Goal: Transaction & Acquisition: Purchase product/service

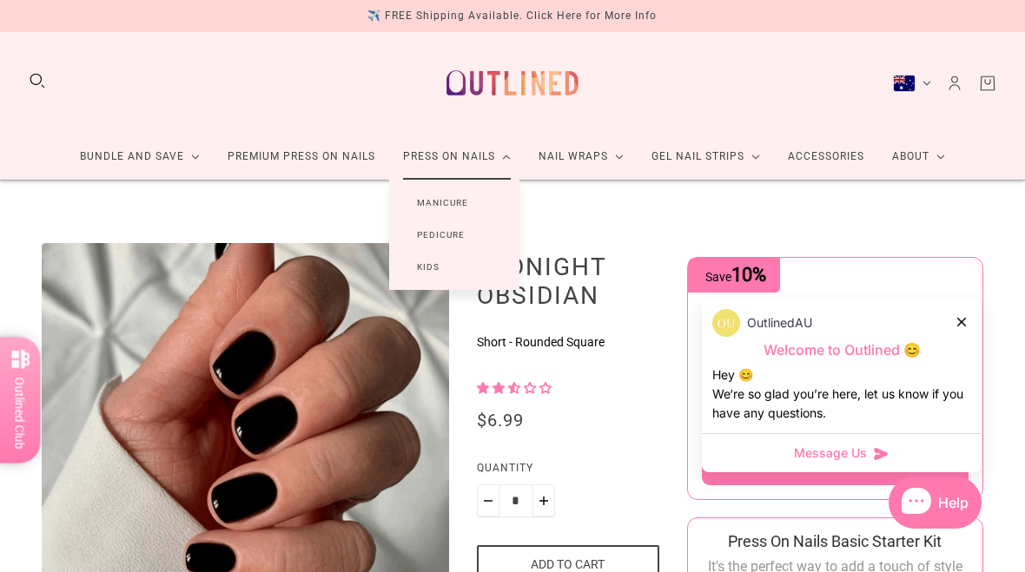
click at [468, 204] on link "Manicure" at bounding box center [442, 203] width 107 height 32
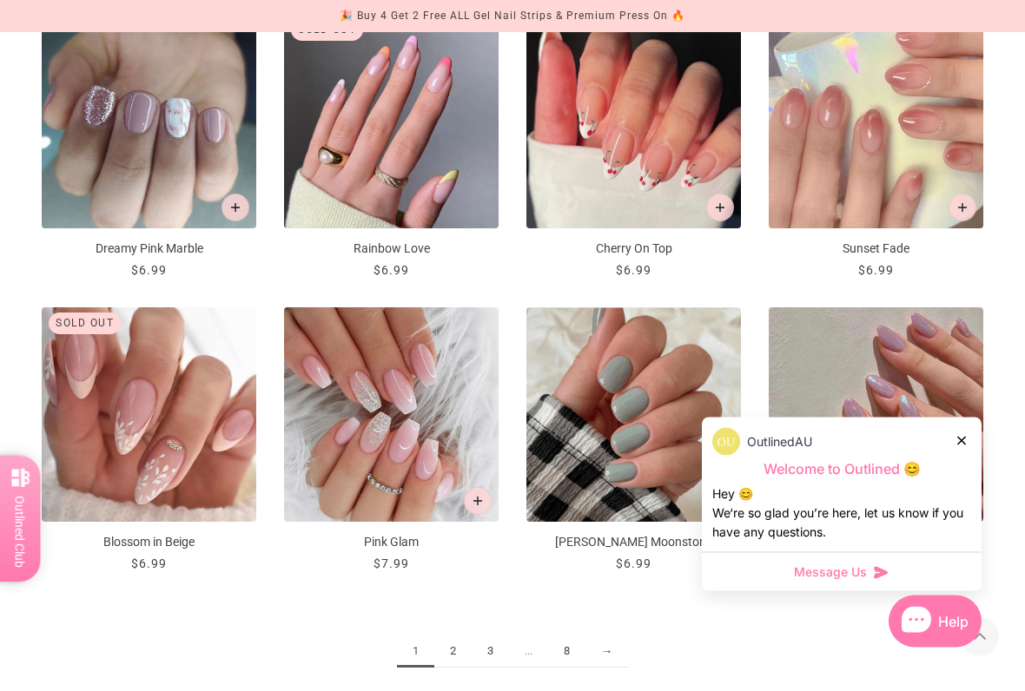
scroll to position [1551, 0]
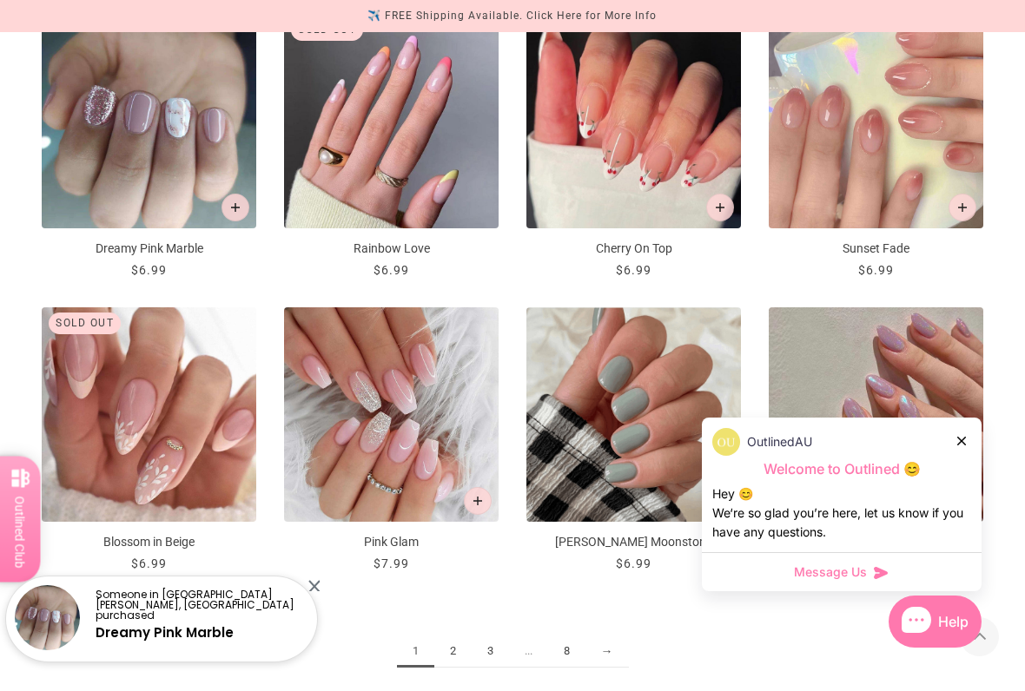
click at [723, 196] on button "Add to cart" at bounding box center [720, 208] width 28 height 28
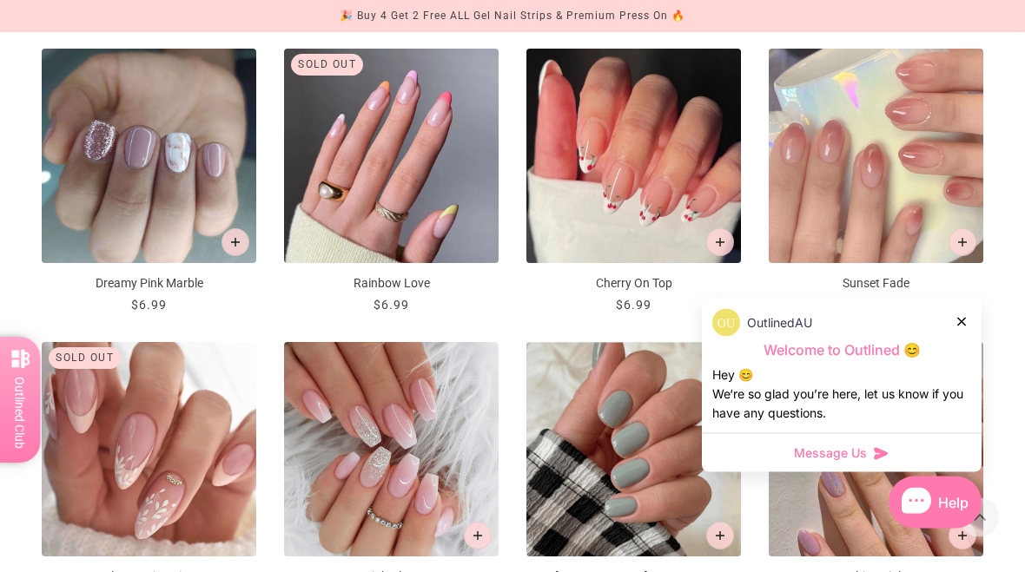
scroll to position [1509, 0]
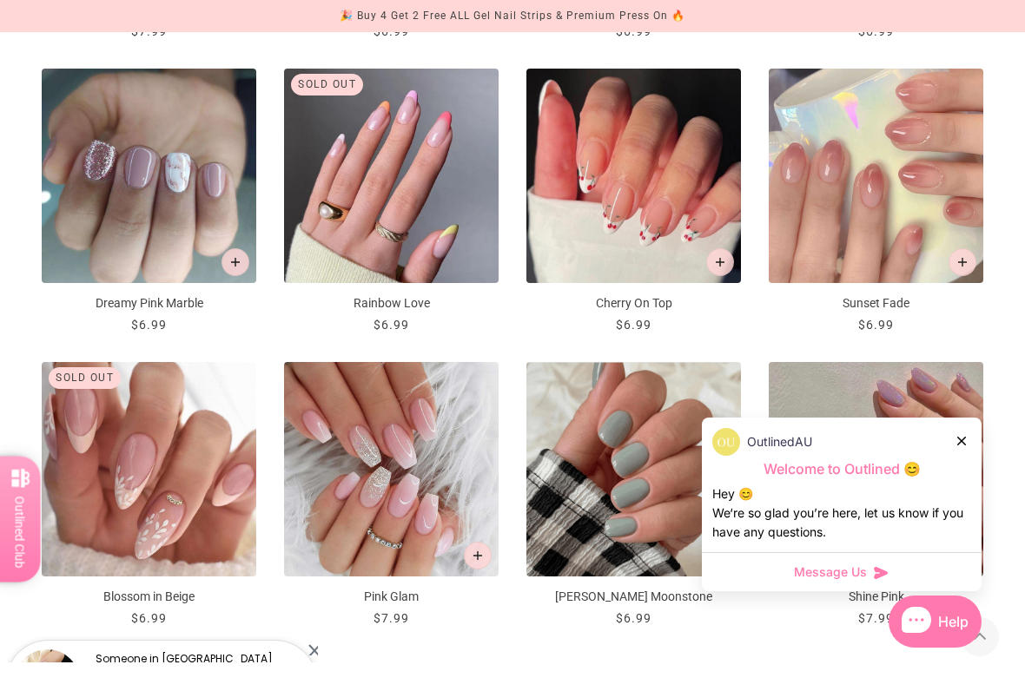
click at [965, 254] on button "Add to cart" at bounding box center [962, 262] width 28 height 28
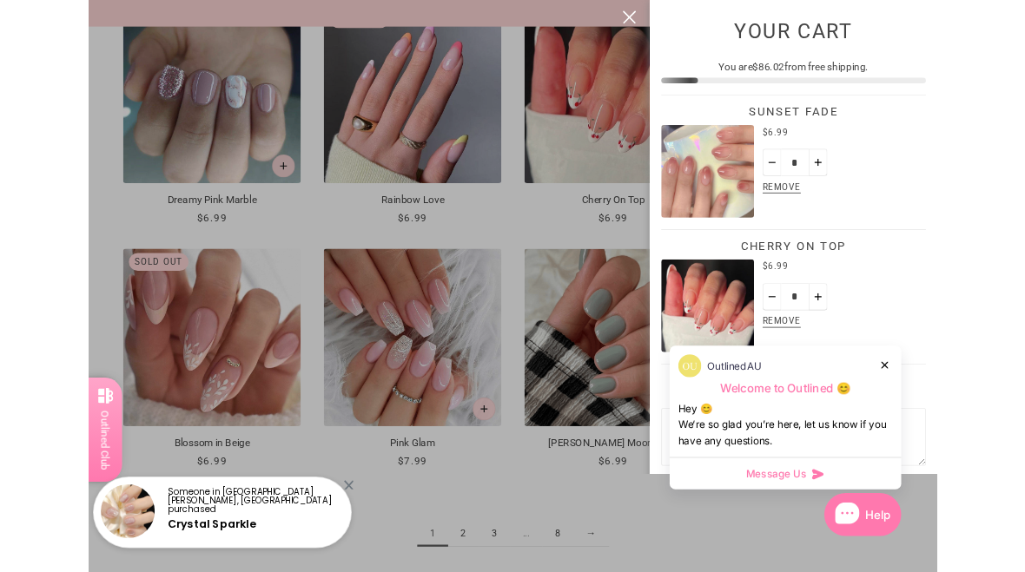
scroll to position [0, 0]
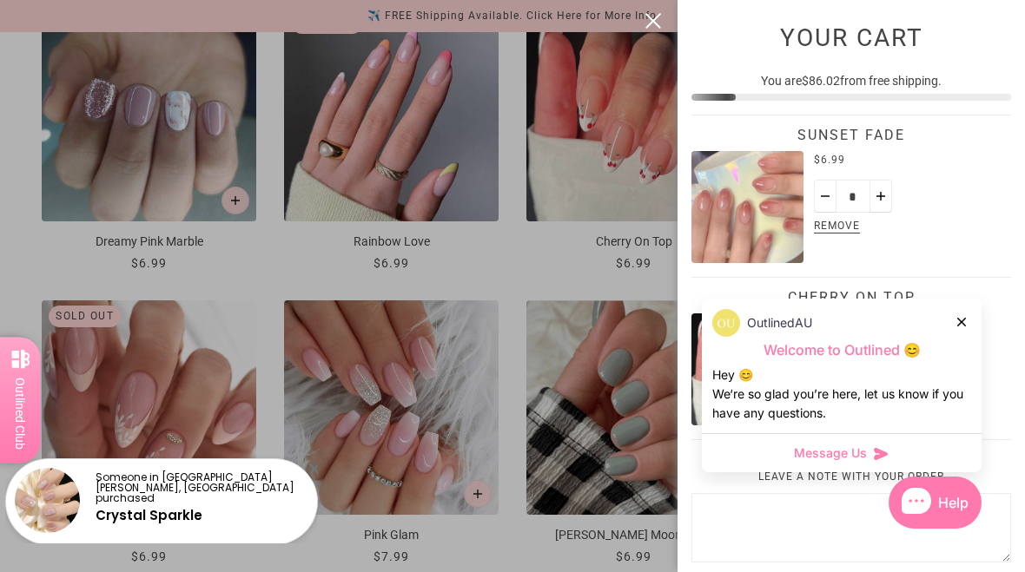
click at [653, 18] on button "close" at bounding box center [653, 20] width 21 height 21
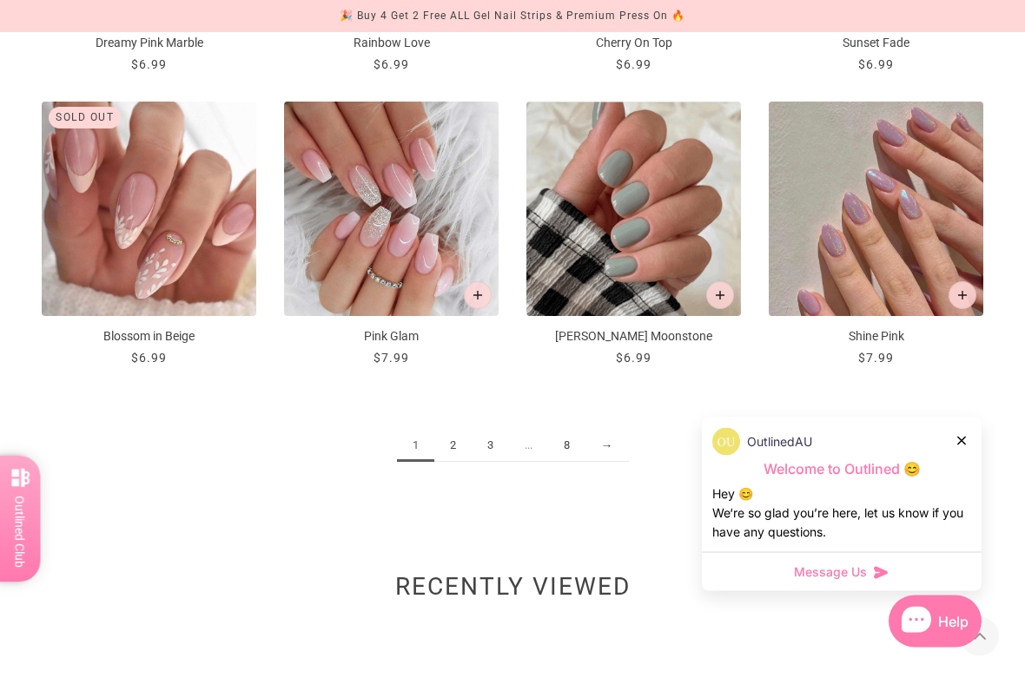
scroll to position [1759, 0]
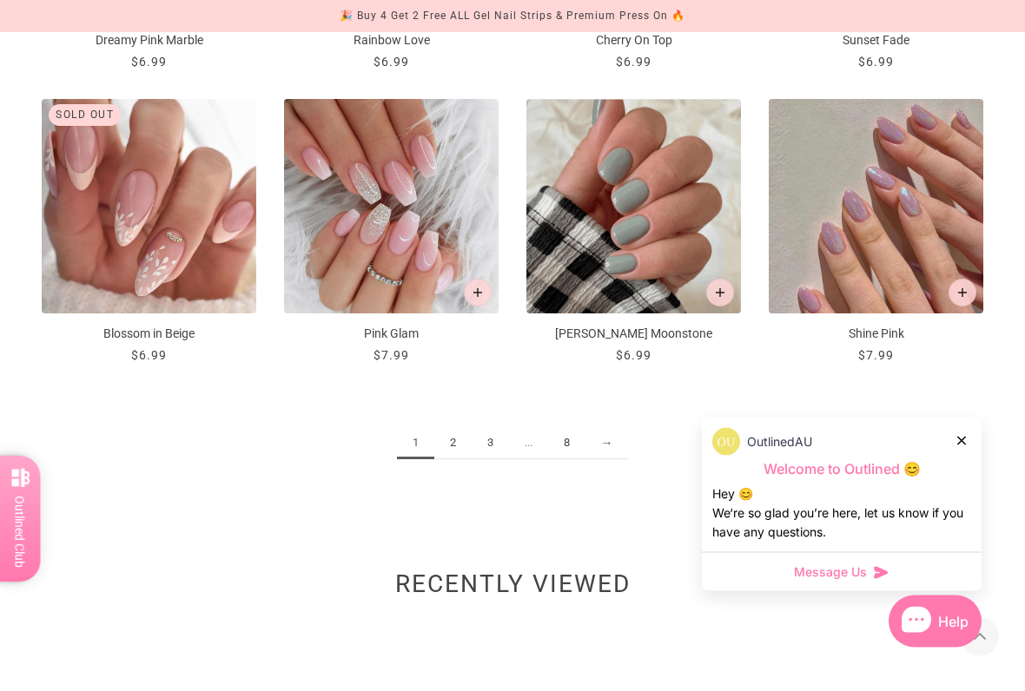
click at [454, 439] on link "2" at bounding box center [452, 444] width 37 height 32
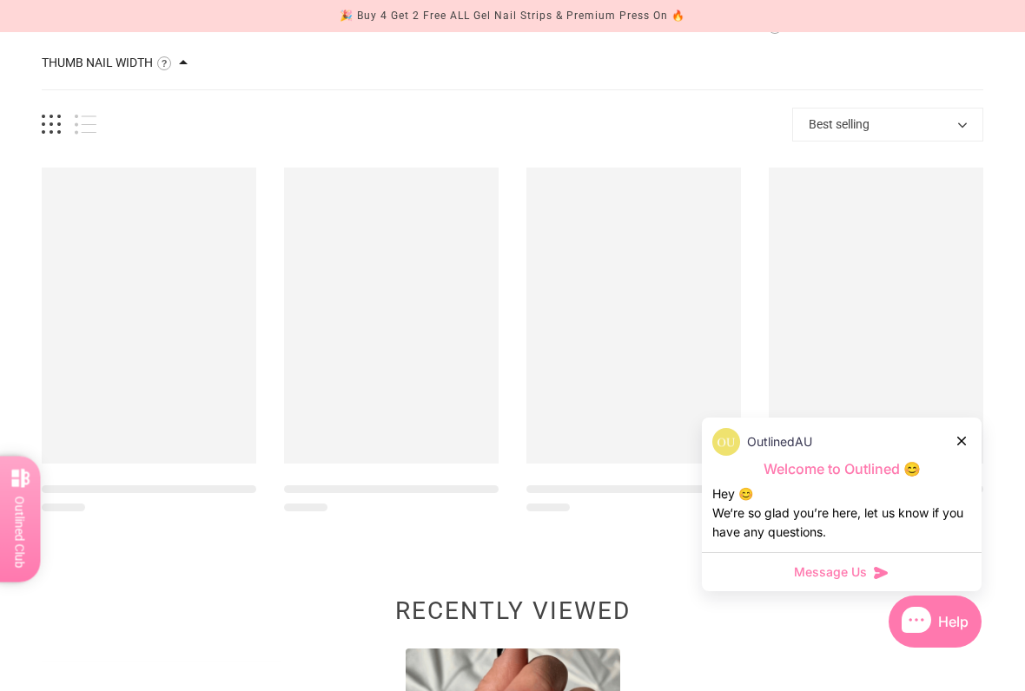
scroll to position [224, 0]
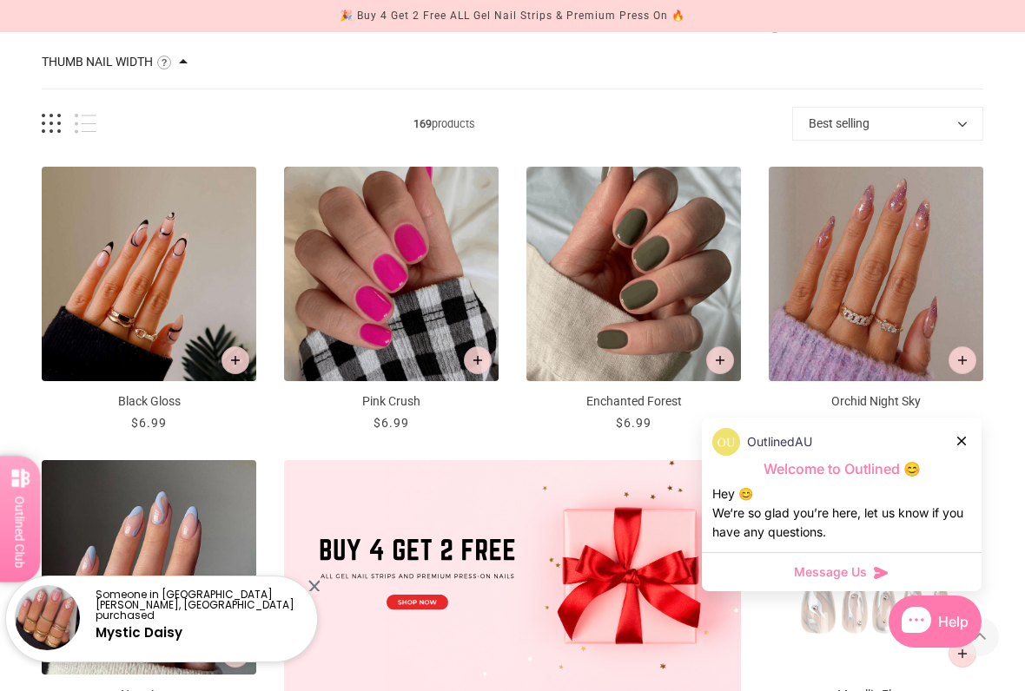
click at [966, 447] on div at bounding box center [962, 441] width 10 height 18
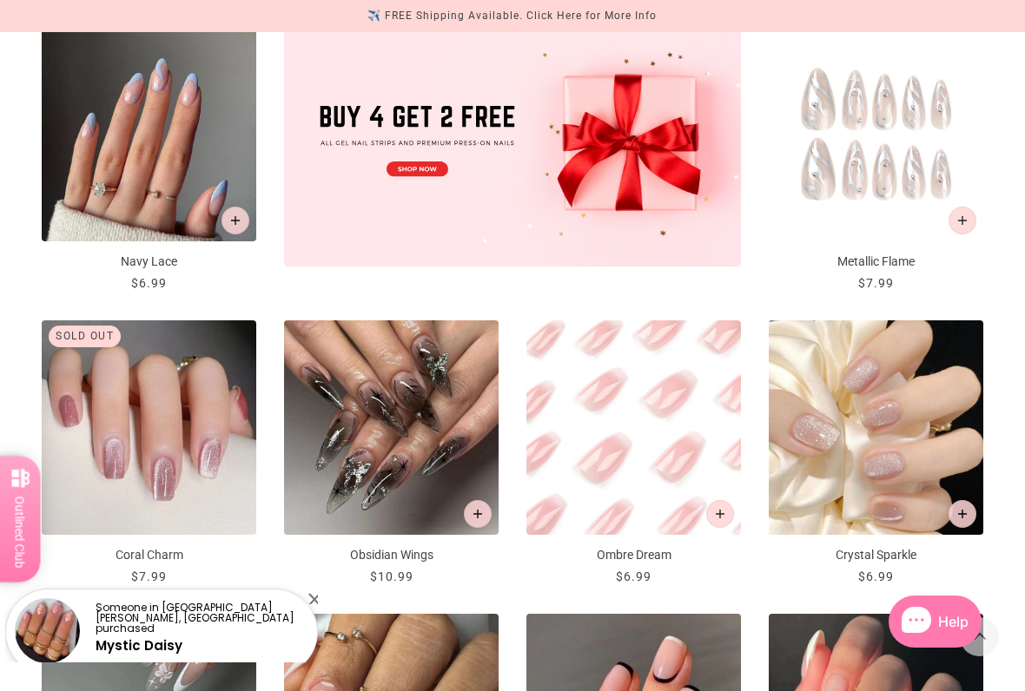
scroll to position [659, 0]
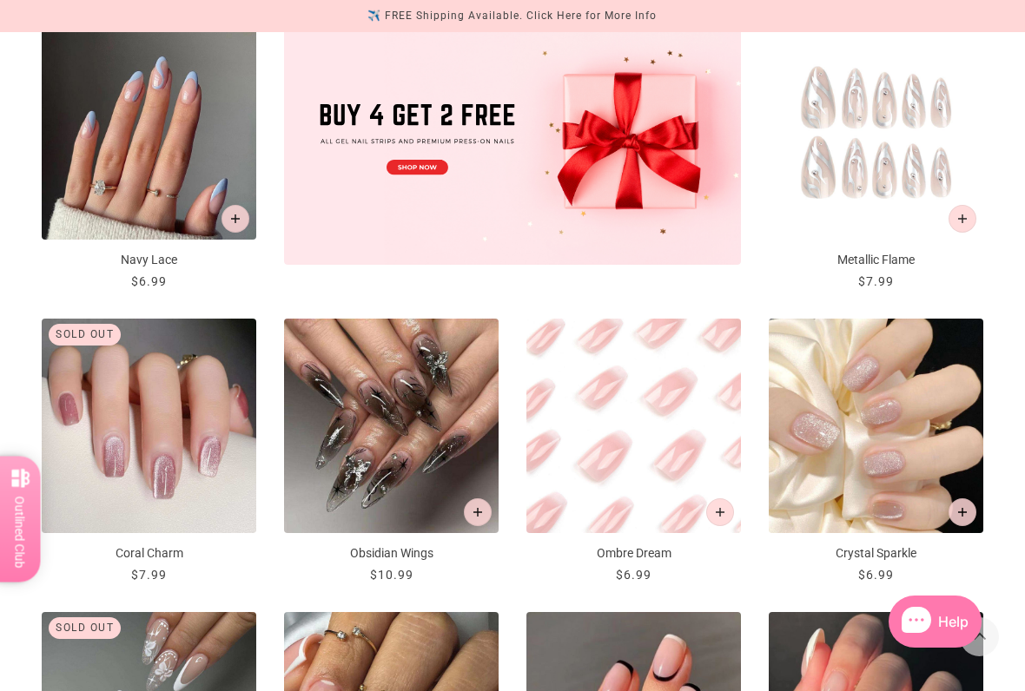
click at [238, 222] on button "Add to cart" at bounding box center [235, 219] width 28 height 28
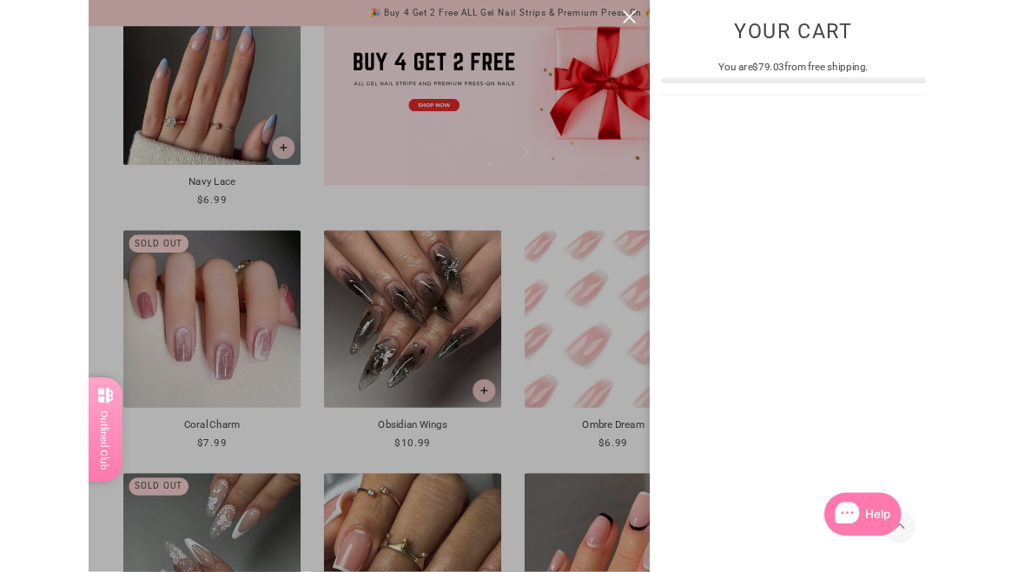
scroll to position [0, 0]
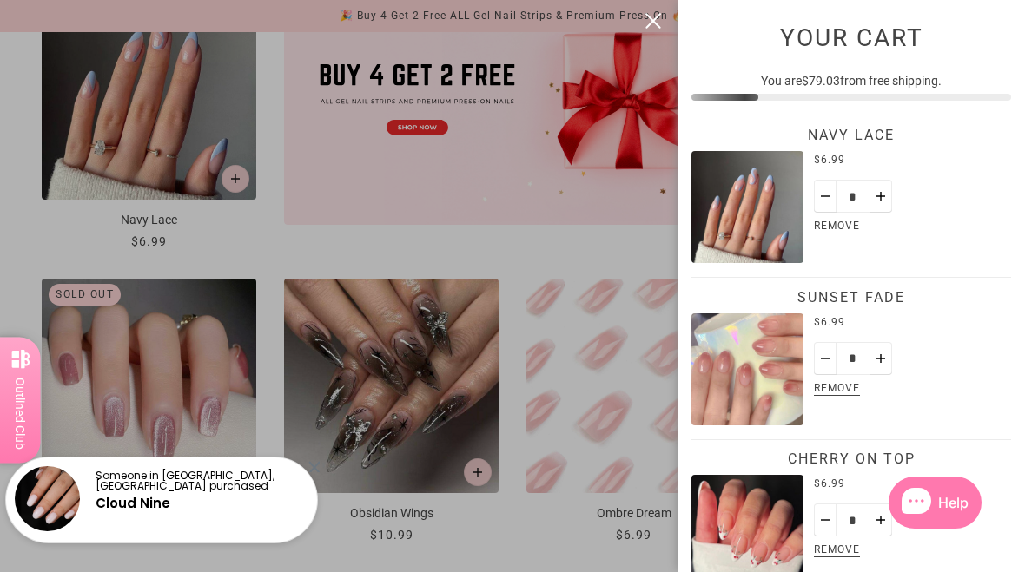
click at [639, 21] on div at bounding box center [512, 286] width 1025 height 572
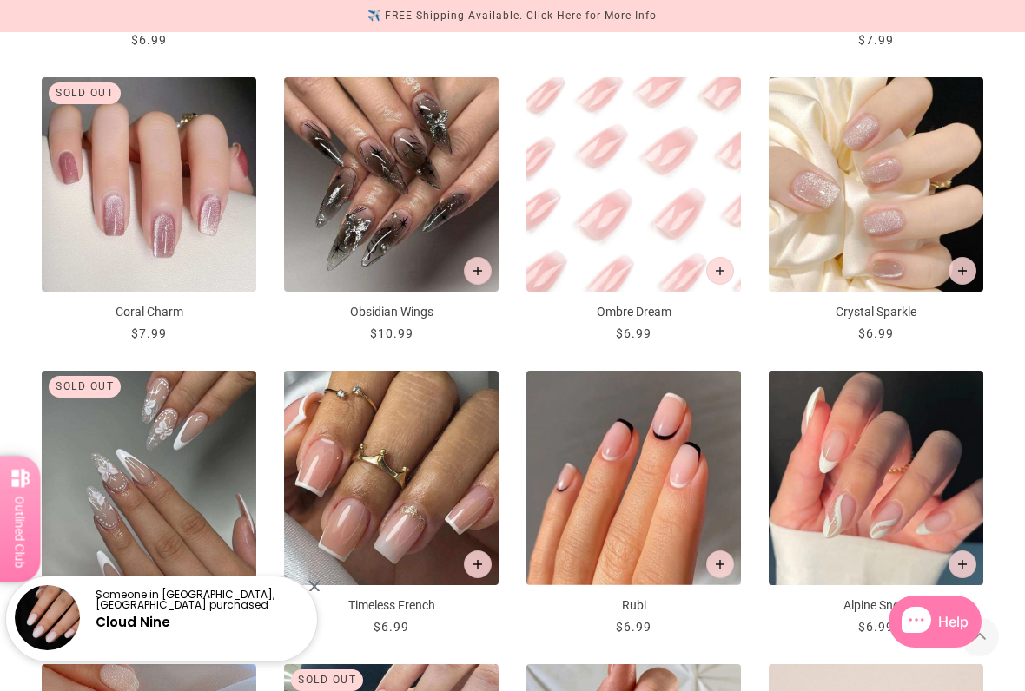
scroll to position [902, 0]
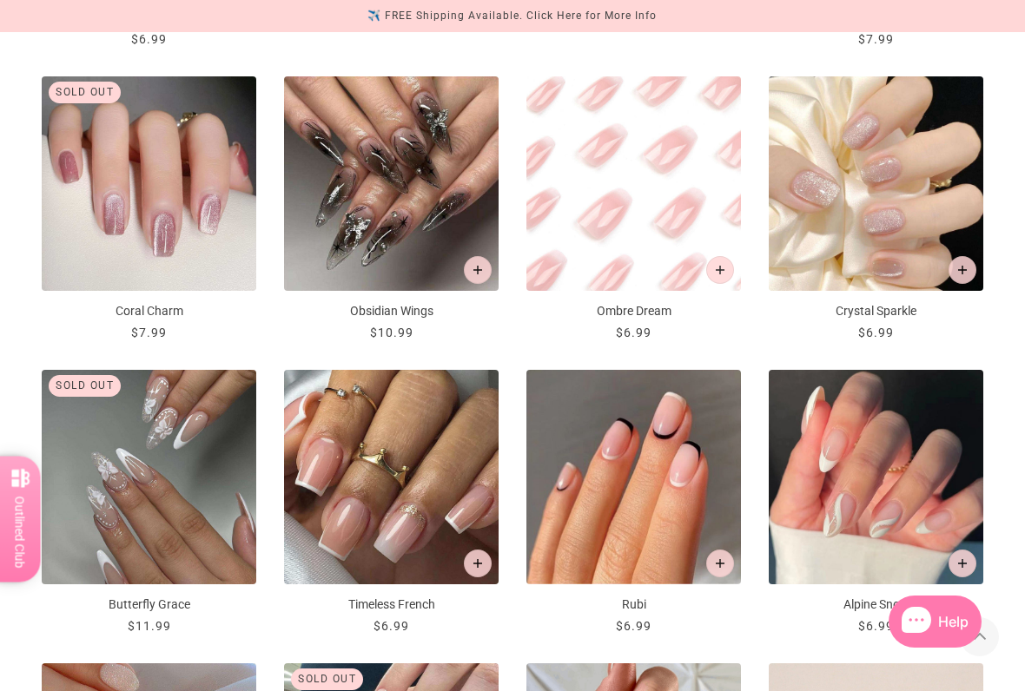
click at [730, 262] on button "Add to cart" at bounding box center [720, 270] width 28 height 28
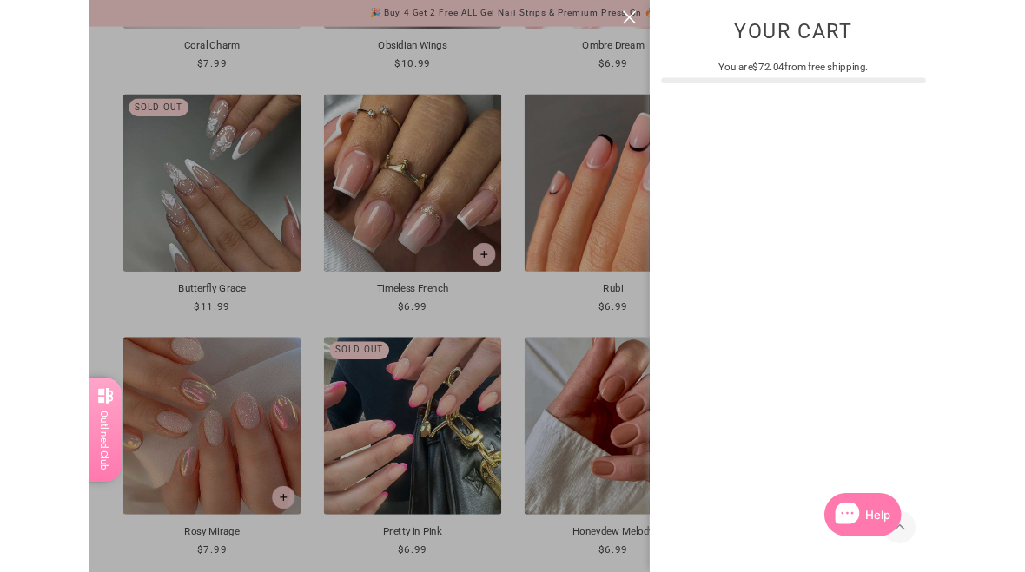
scroll to position [0, 0]
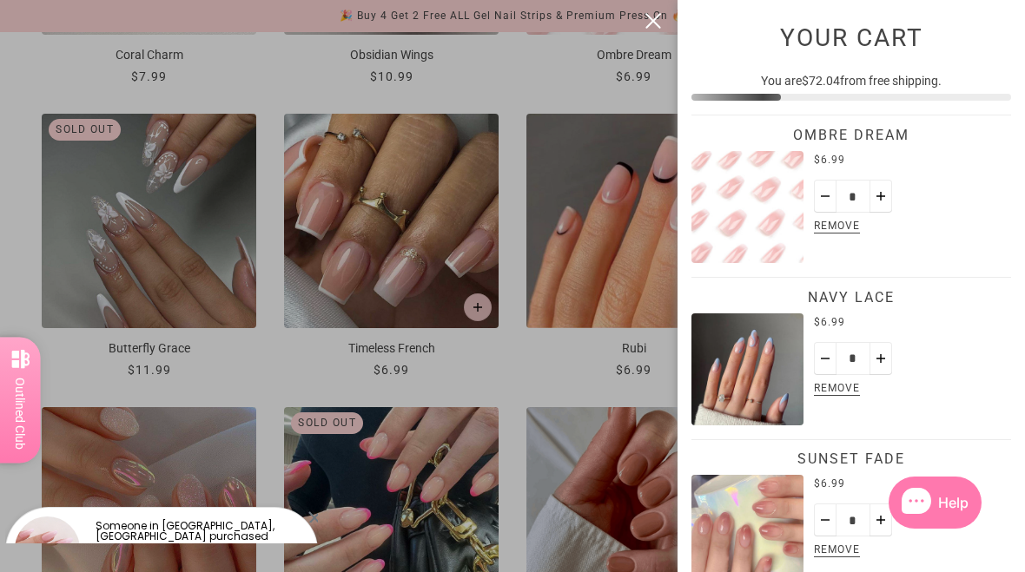
click at [660, 32] on div at bounding box center [512, 286] width 1025 height 572
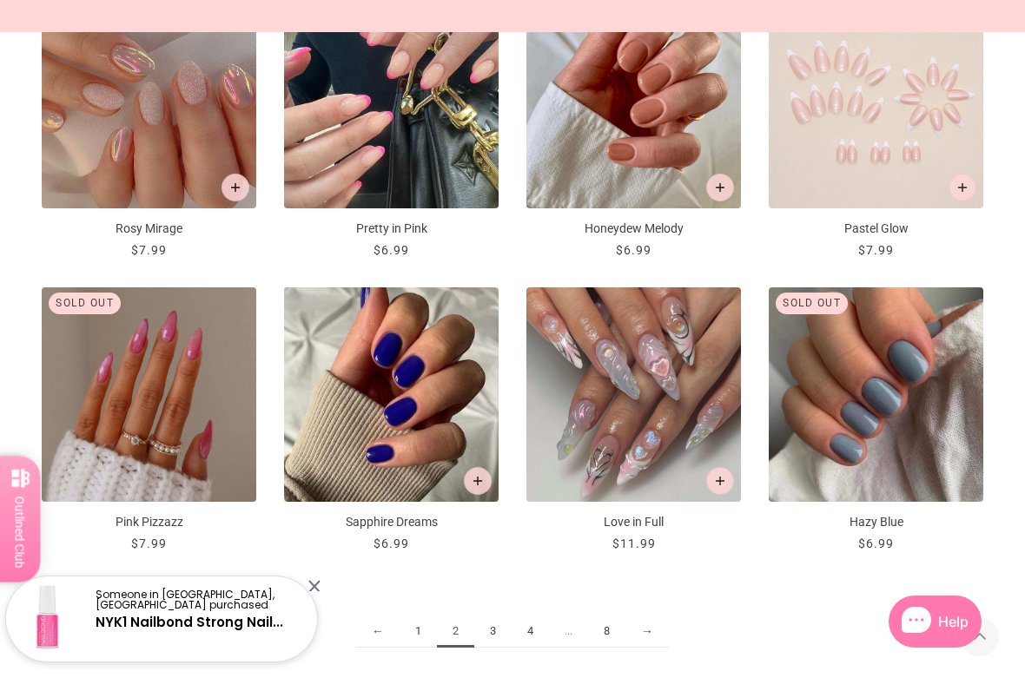
scroll to position [1576, 0]
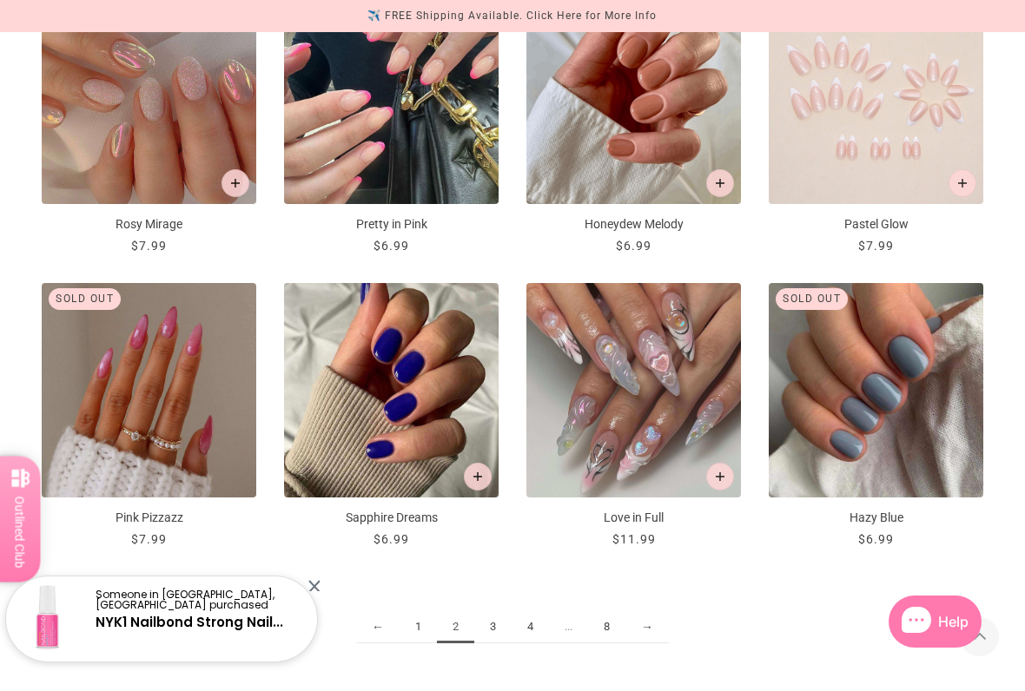
click at [502, 631] on link "3" at bounding box center [492, 627] width 37 height 32
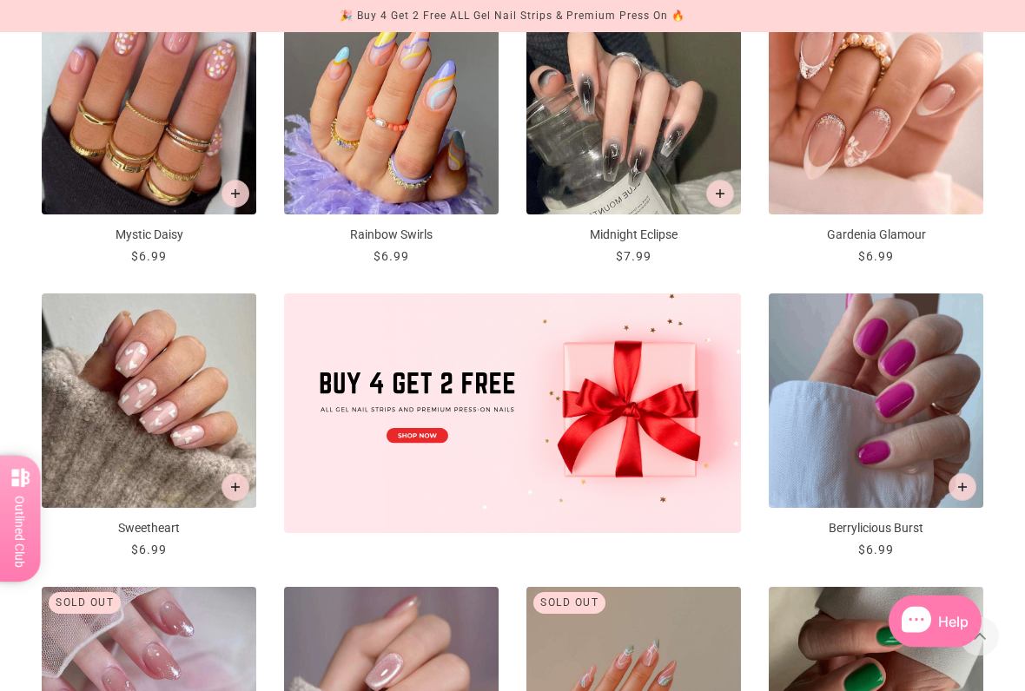
scroll to position [283, 0]
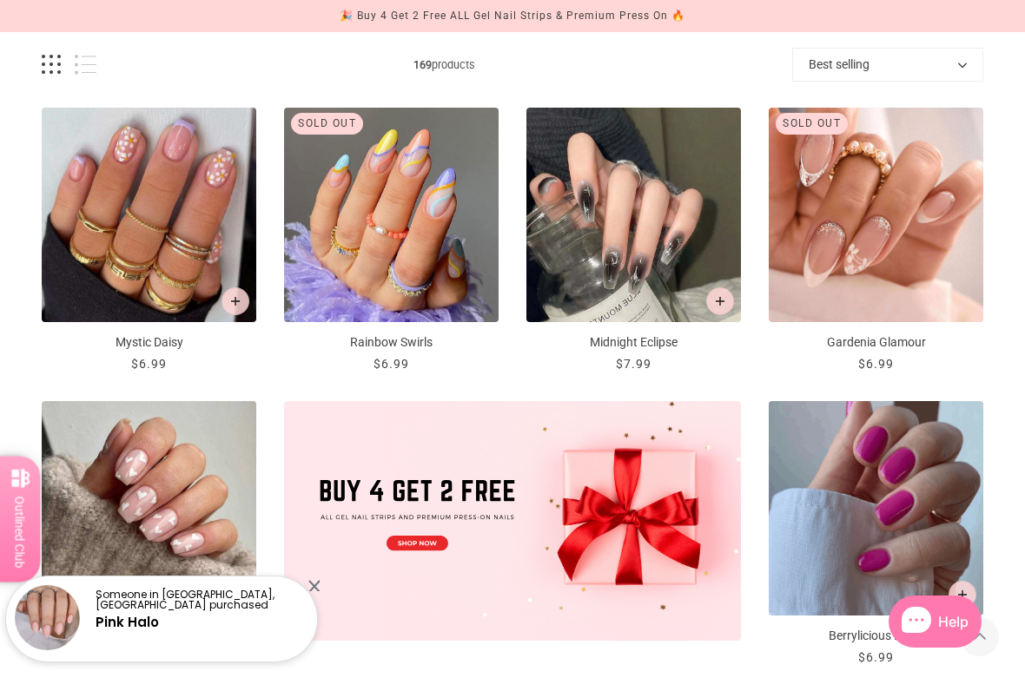
click at [233, 298] on icon "Add to cart" at bounding box center [235, 301] width 9 height 9
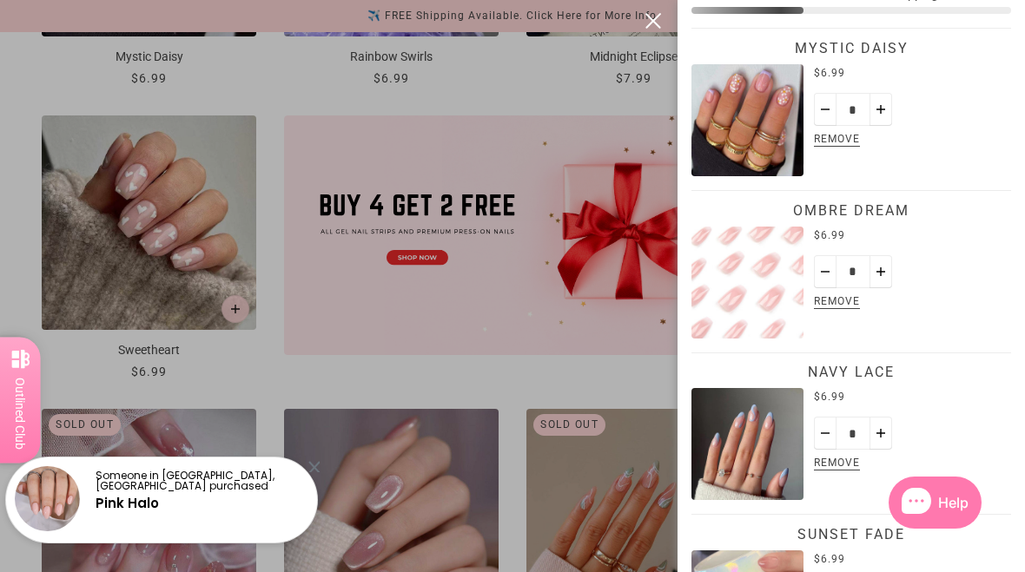
scroll to position [89, 0]
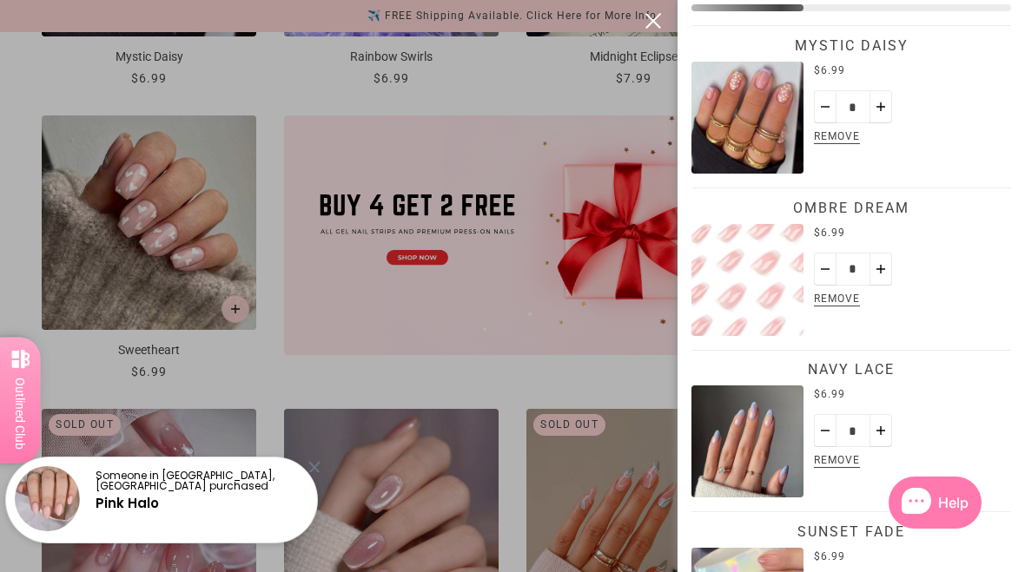
click at [622, 524] on div at bounding box center [512, 286] width 1025 height 572
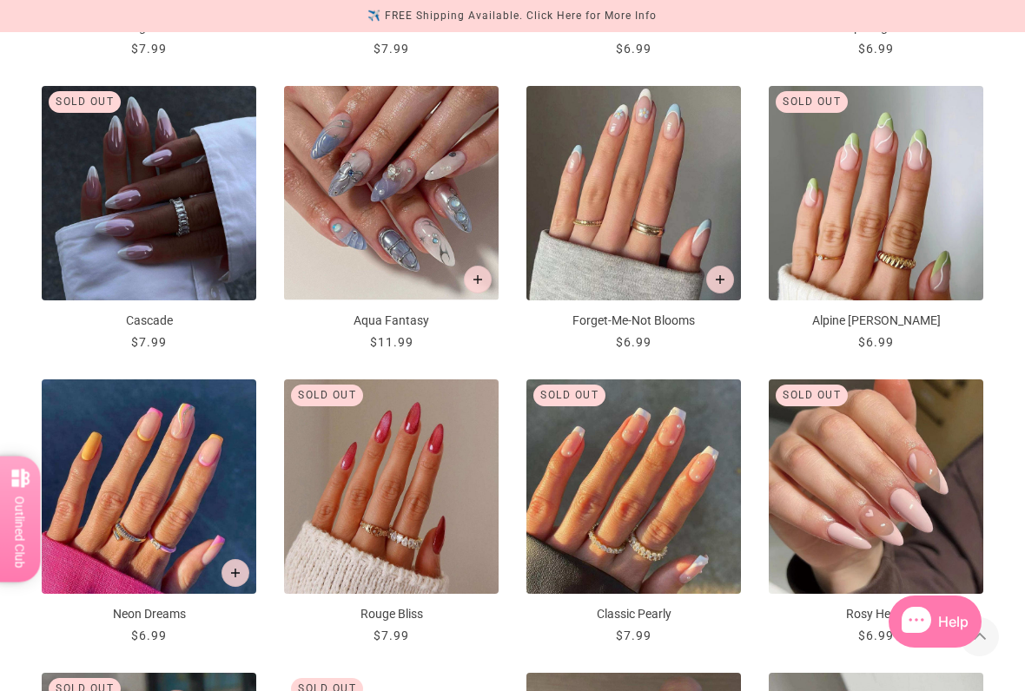
scroll to position [1186, 0]
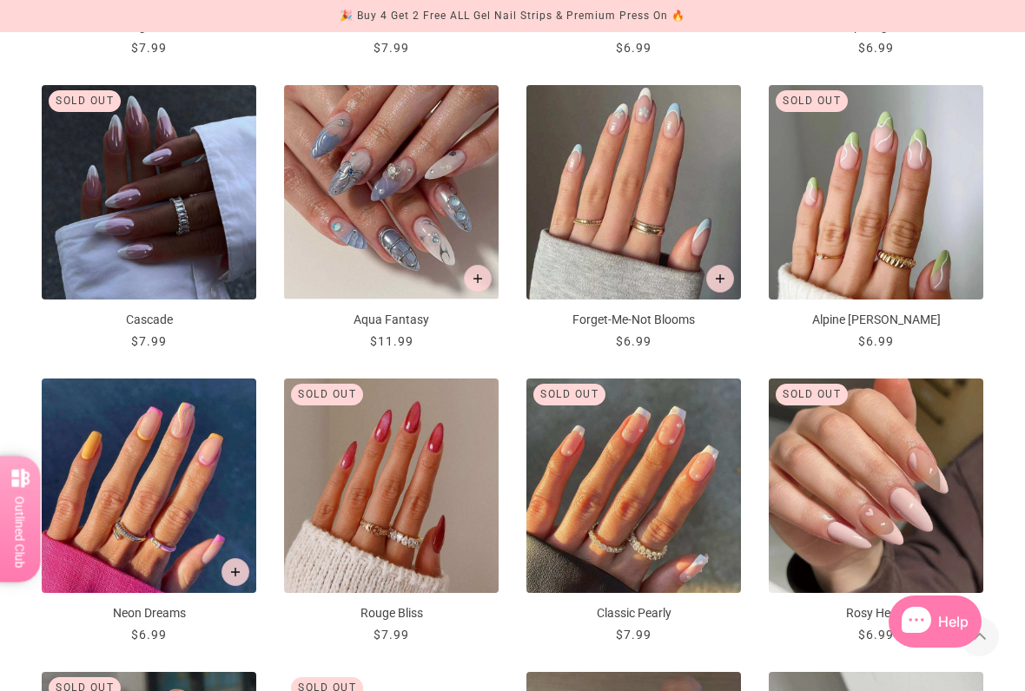
click at [719, 274] on icon "Add to cart" at bounding box center [720, 278] width 9 height 9
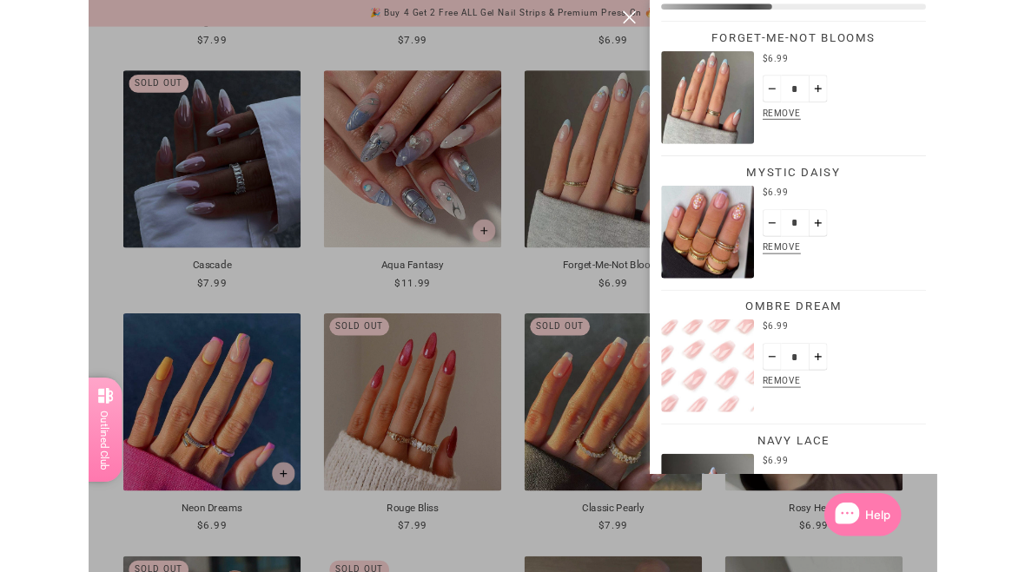
scroll to position [0, 0]
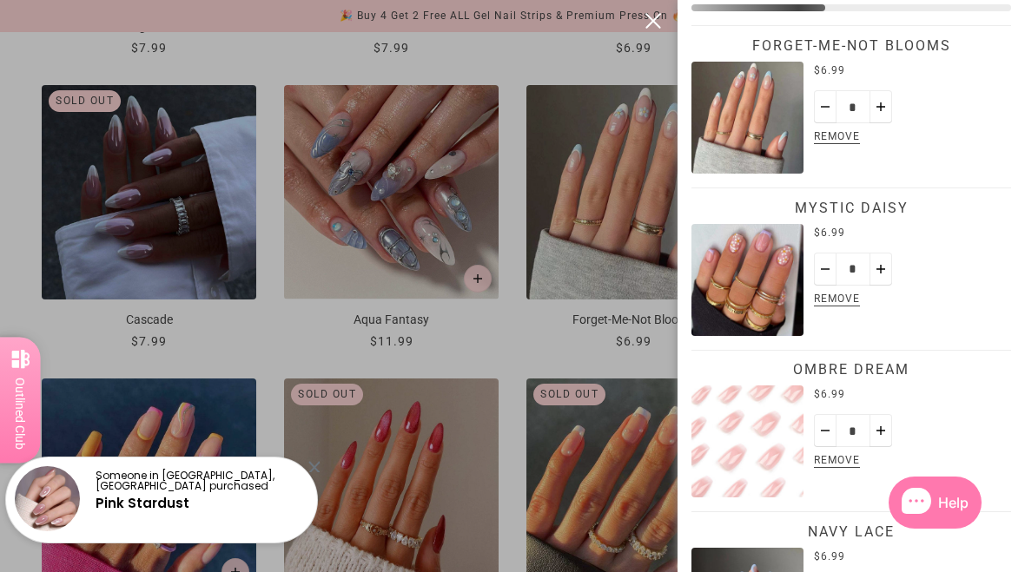
click at [655, 378] on div at bounding box center [512, 286] width 1025 height 572
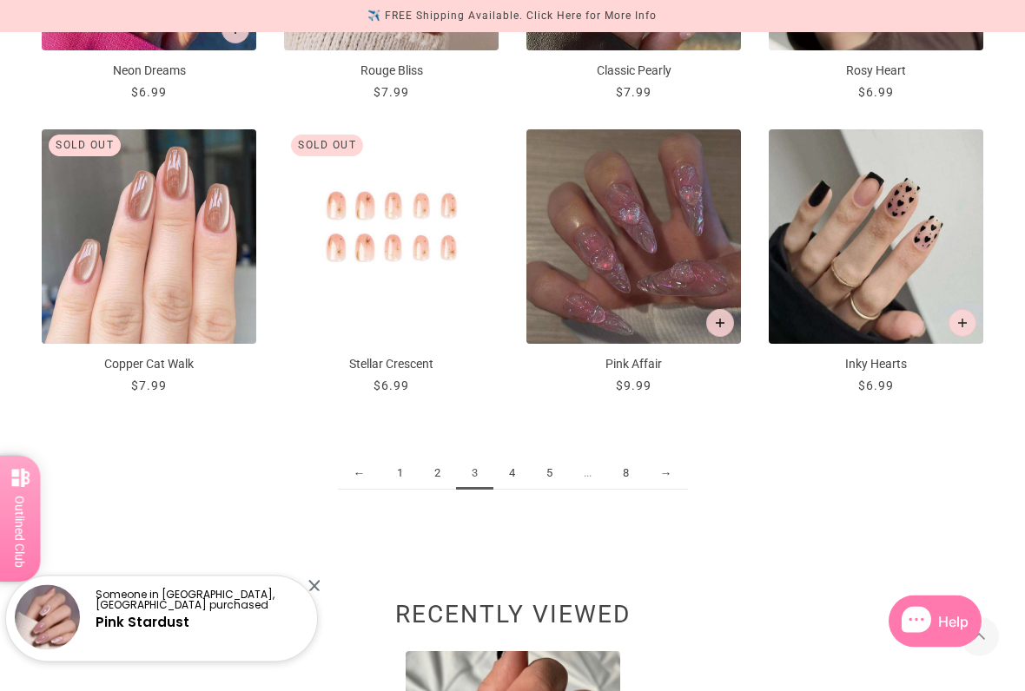
scroll to position [1732, 0]
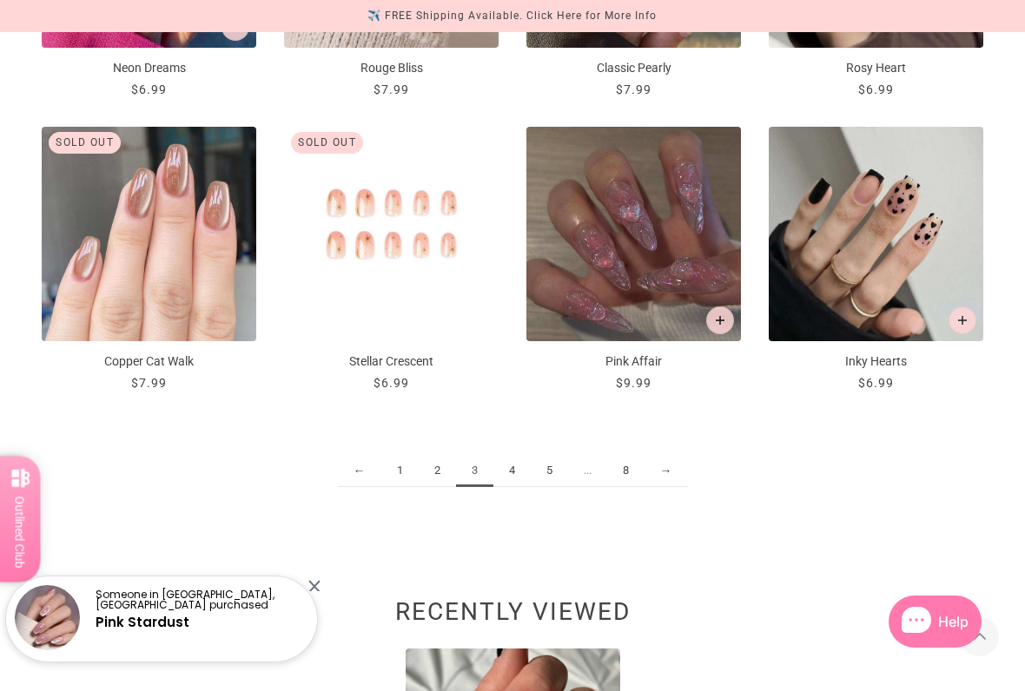
click at [520, 471] on link "4" at bounding box center [511, 471] width 37 height 32
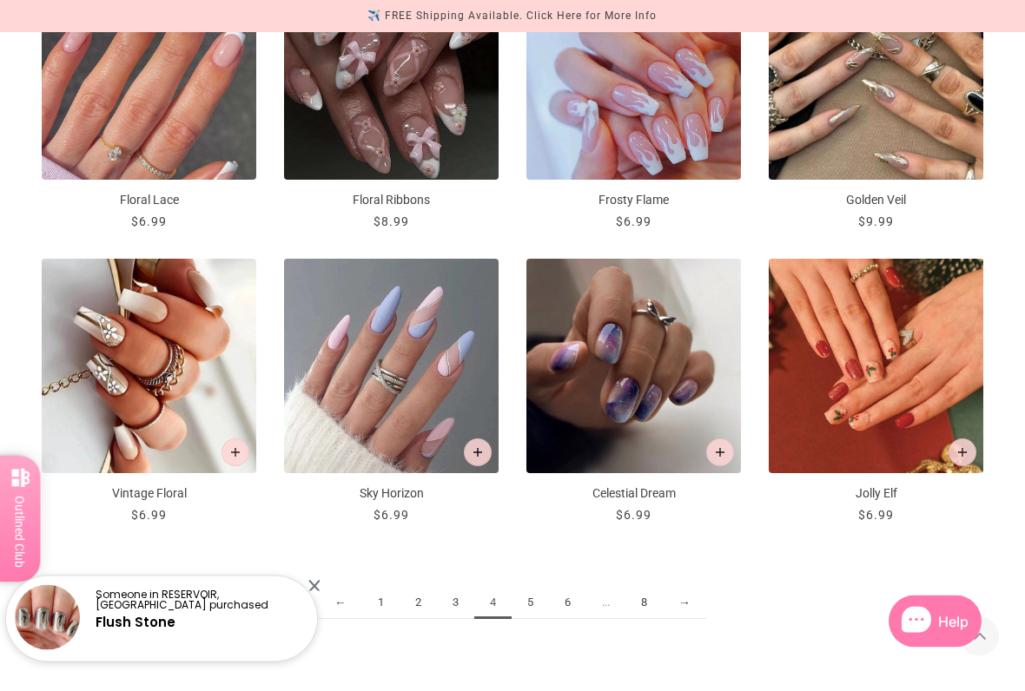
scroll to position [1600, 0]
click at [540, 599] on link "5" at bounding box center [530, 603] width 37 height 32
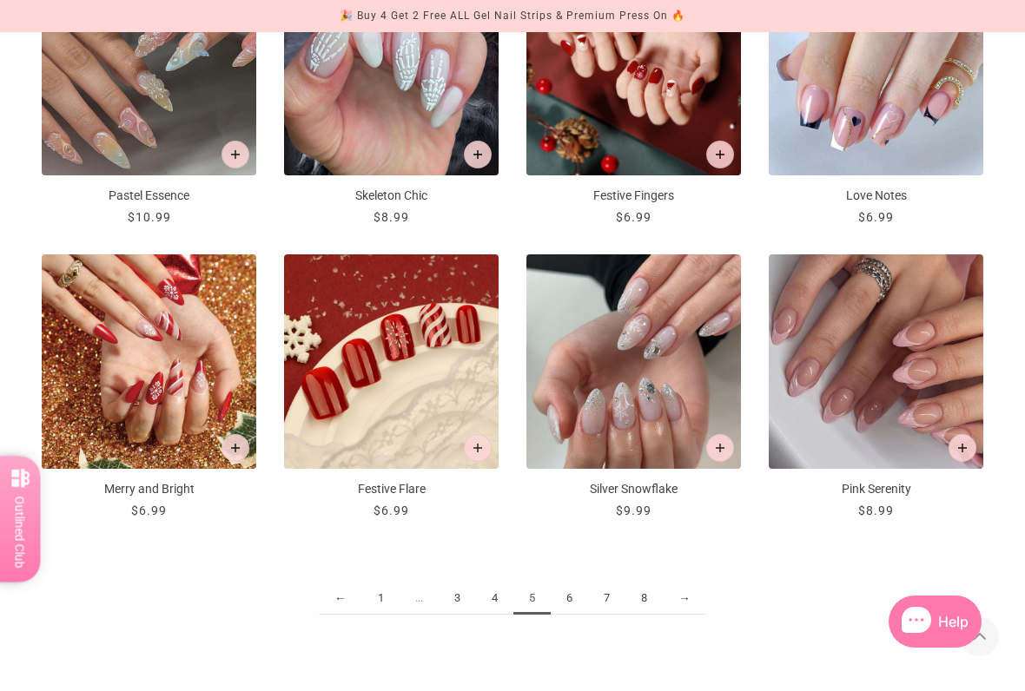
scroll to position [1603, 0]
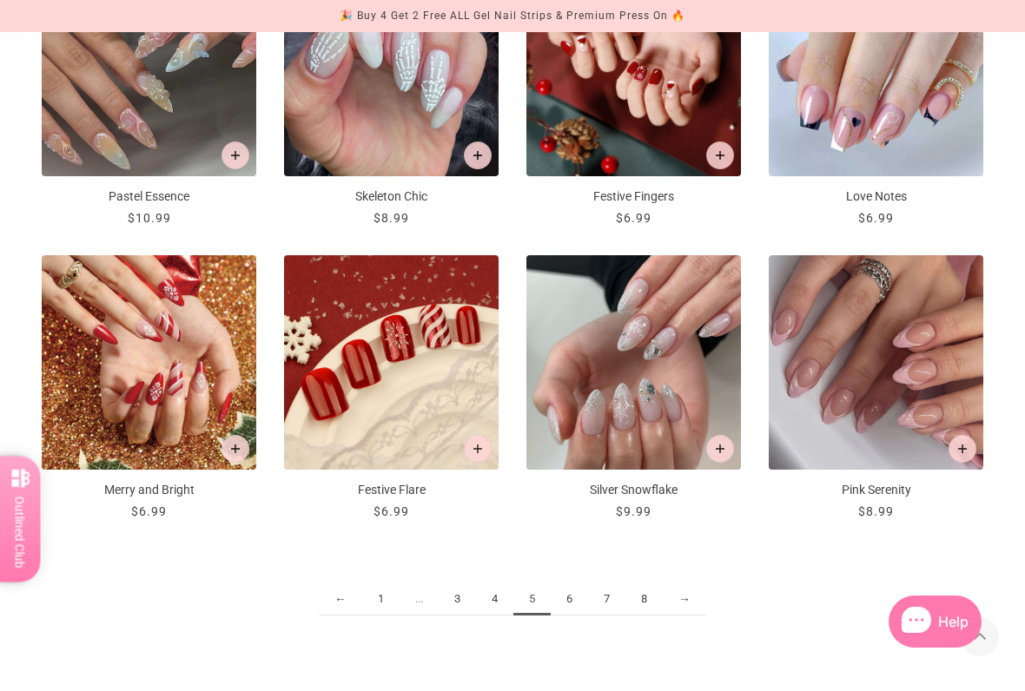
click at [581, 592] on link "6" at bounding box center [569, 600] width 37 height 32
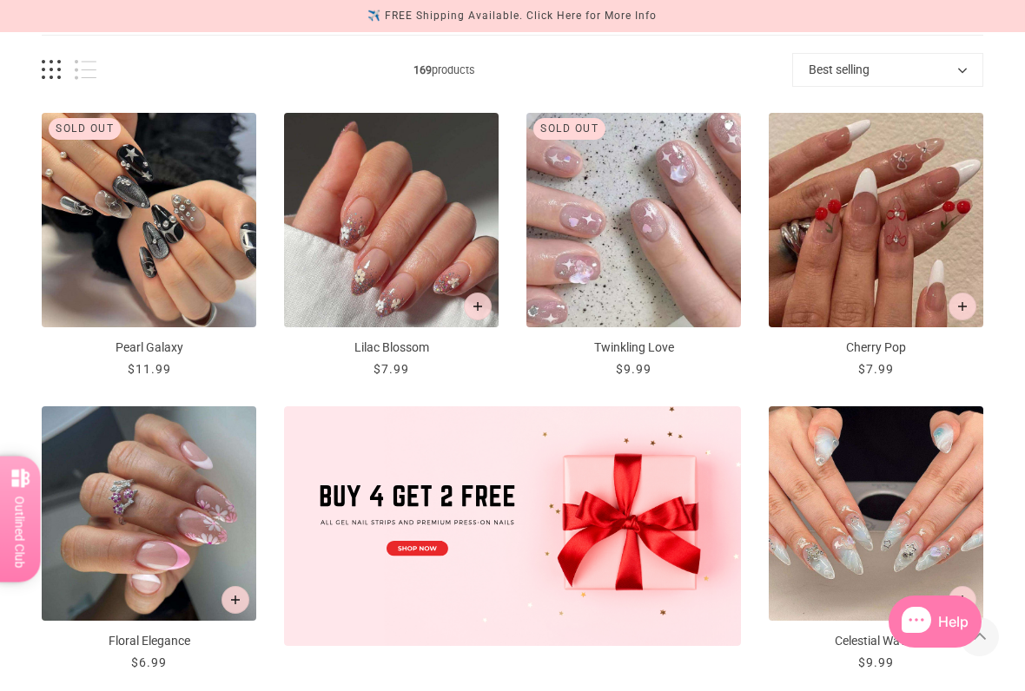
scroll to position [285, 0]
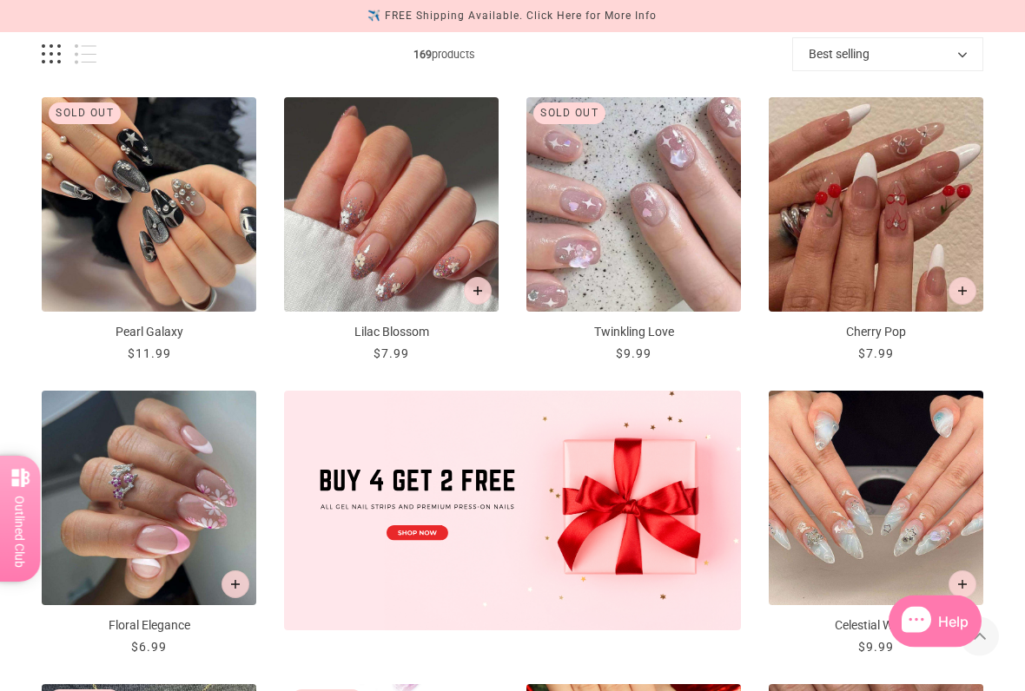
click at [962, 289] on icon "Add to cart" at bounding box center [962, 291] width 9 height 9
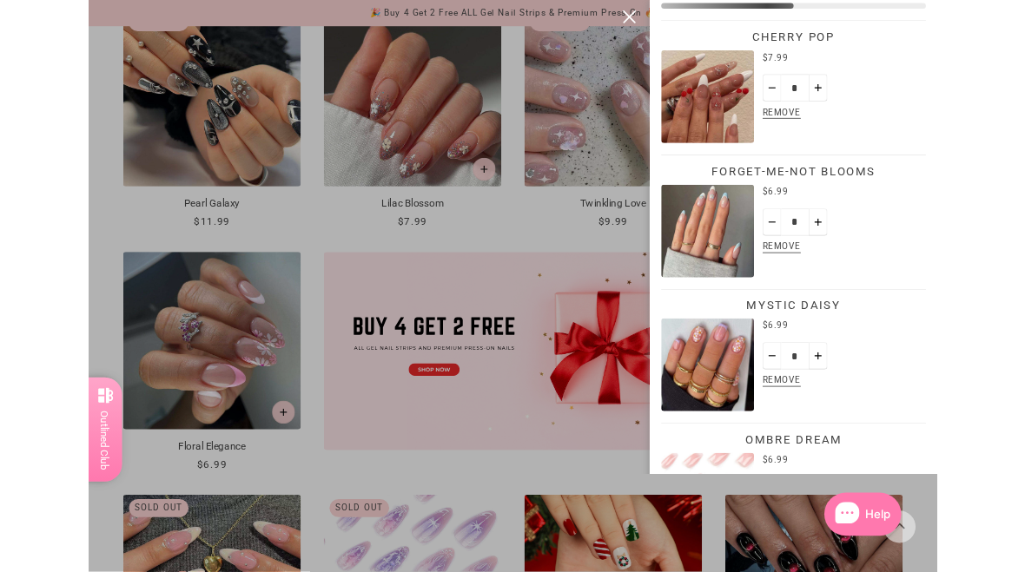
scroll to position [0, 0]
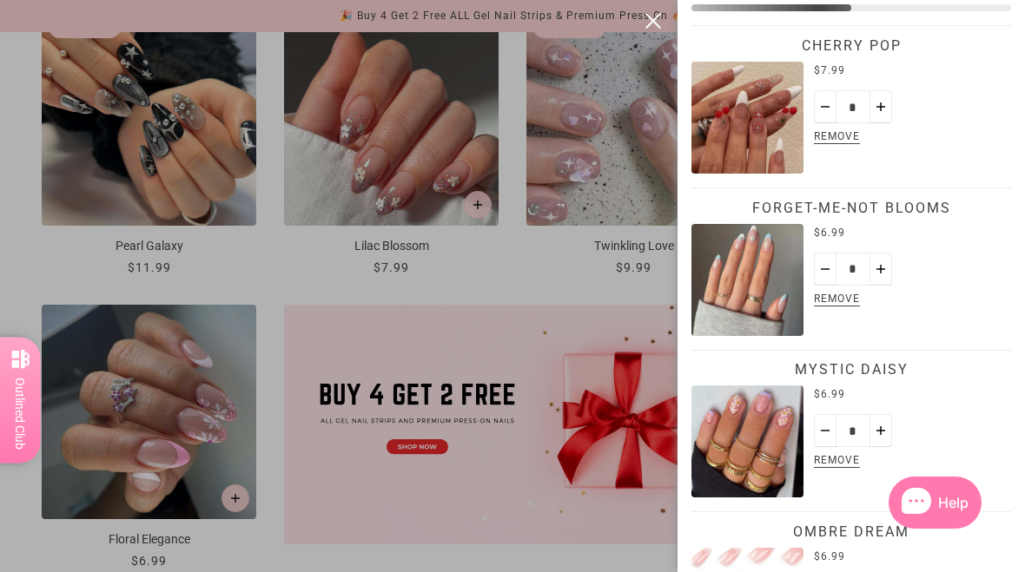
click at [564, 472] on div at bounding box center [512, 286] width 1025 height 572
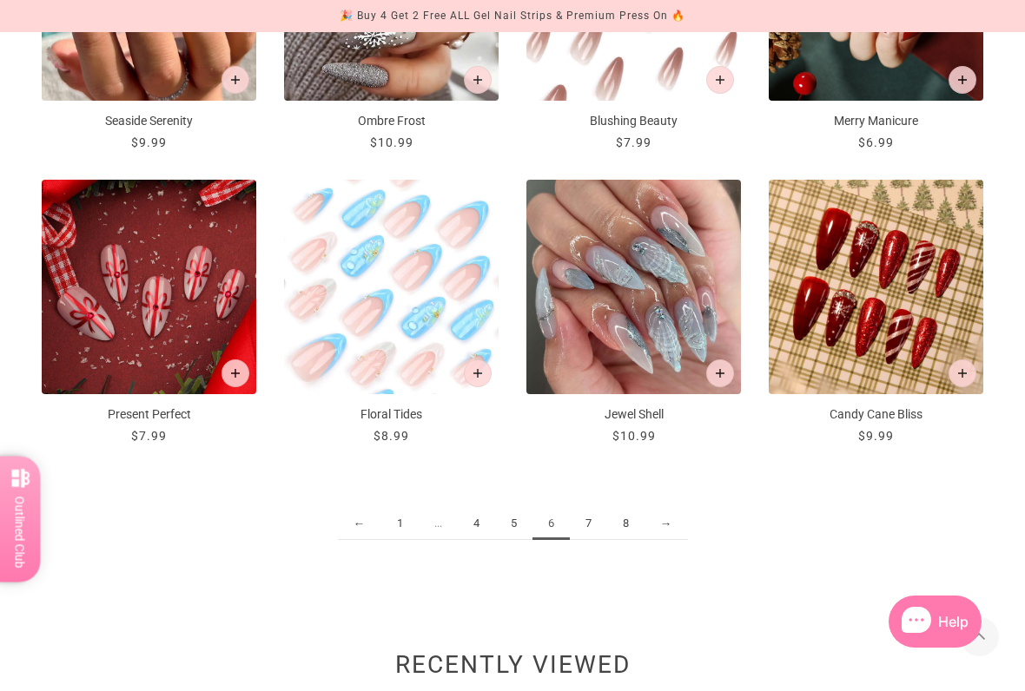
scroll to position [1682, 0]
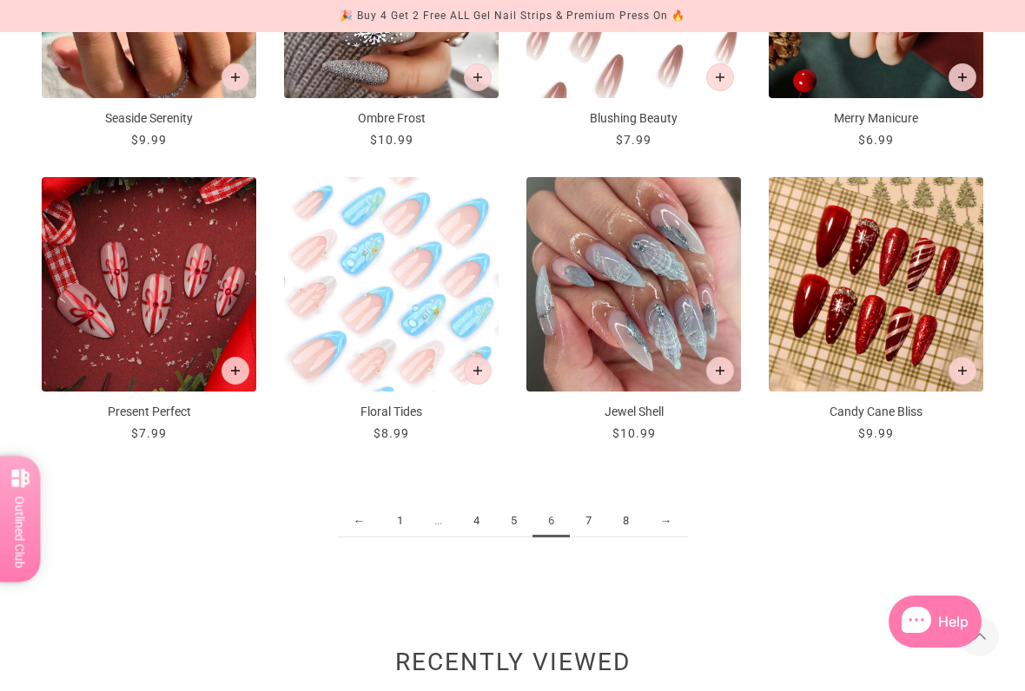
click at [586, 525] on link "7" at bounding box center [588, 521] width 37 height 32
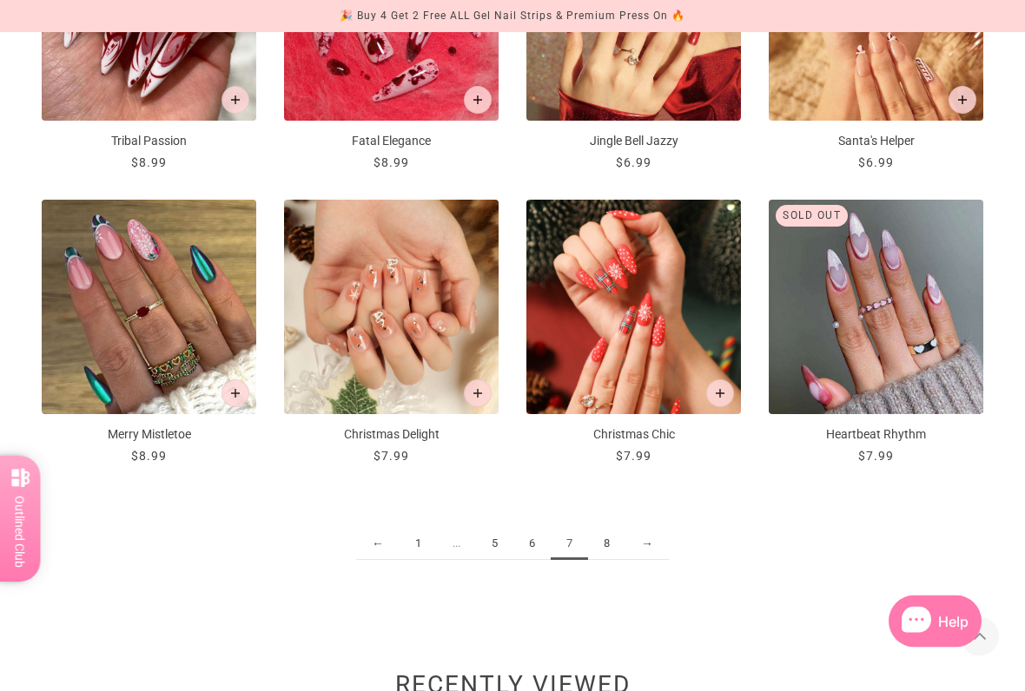
scroll to position [1662, 0]
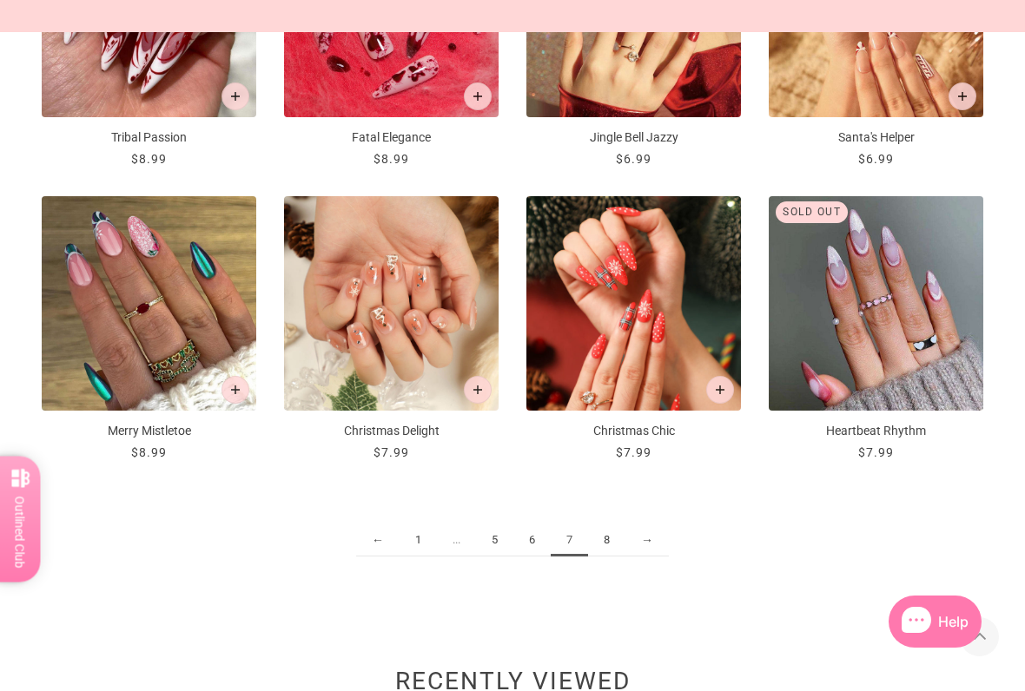
click at [614, 533] on link "8" at bounding box center [606, 541] width 37 height 32
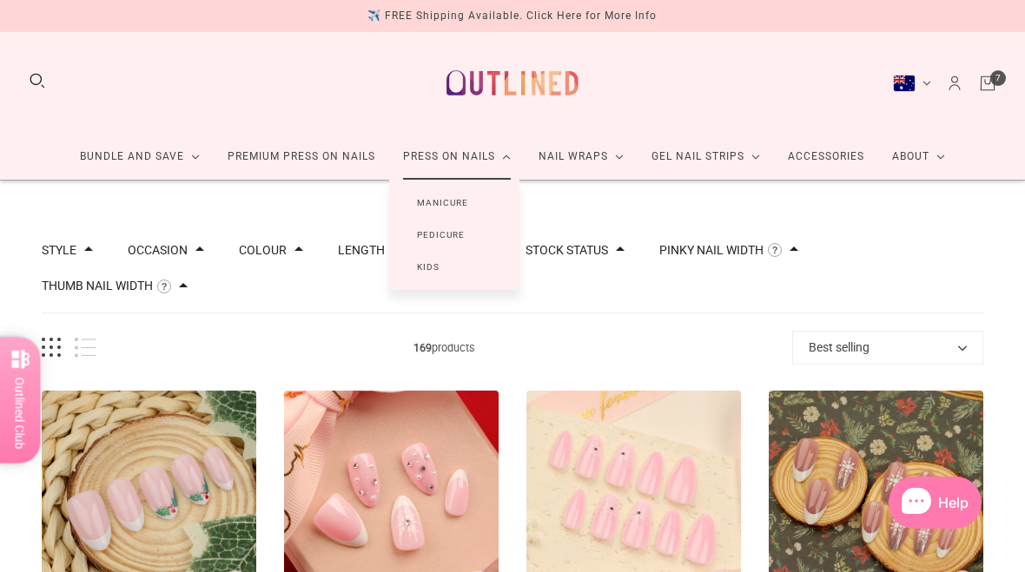
click at [454, 268] on link "Kids" at bounding box center [428, 267] width 78 height 32
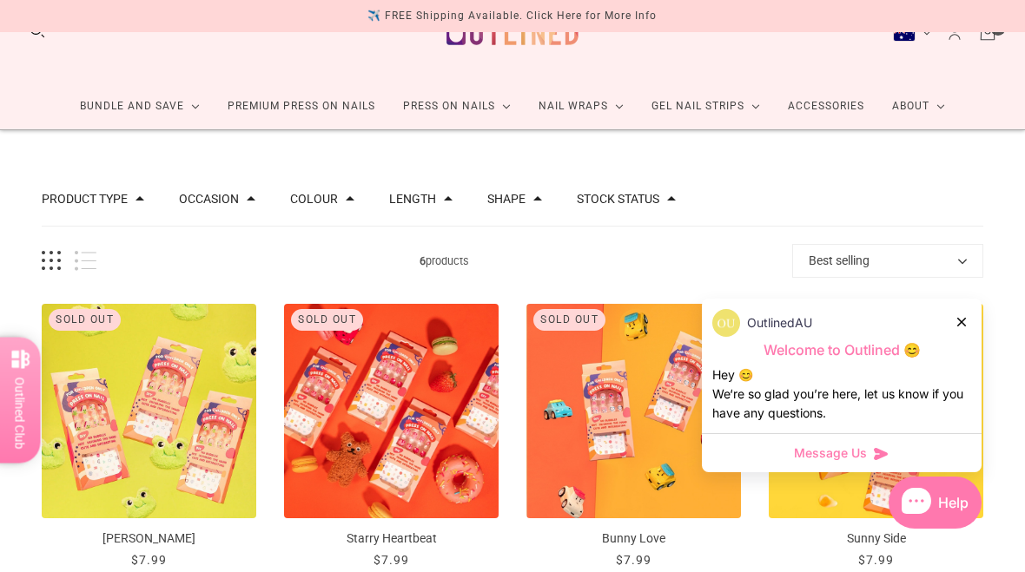
scroll to position [48, 0]
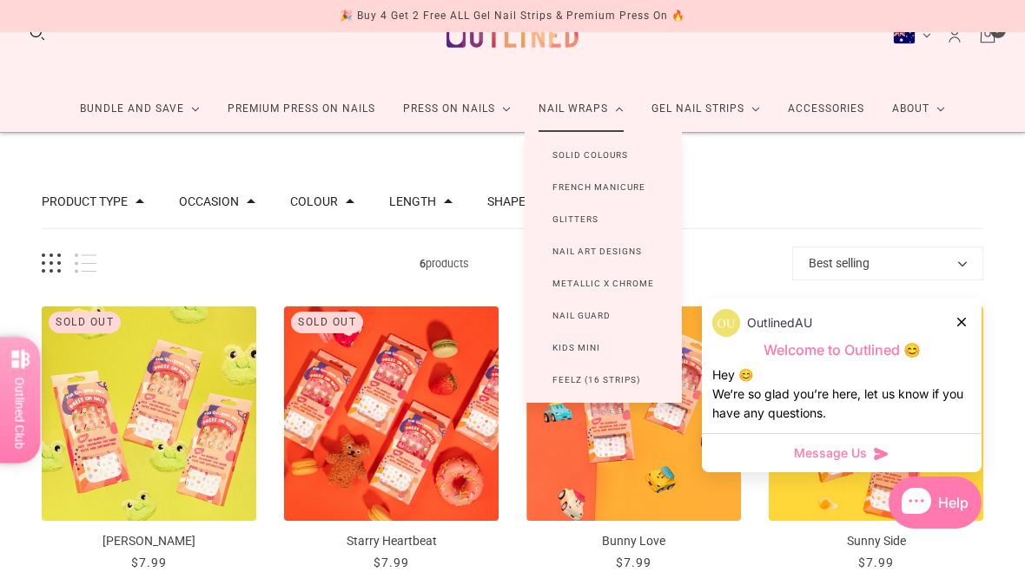
click at [590, 350] on link "Kids Mini" at bounding box center [576, 348] width 103 height 32
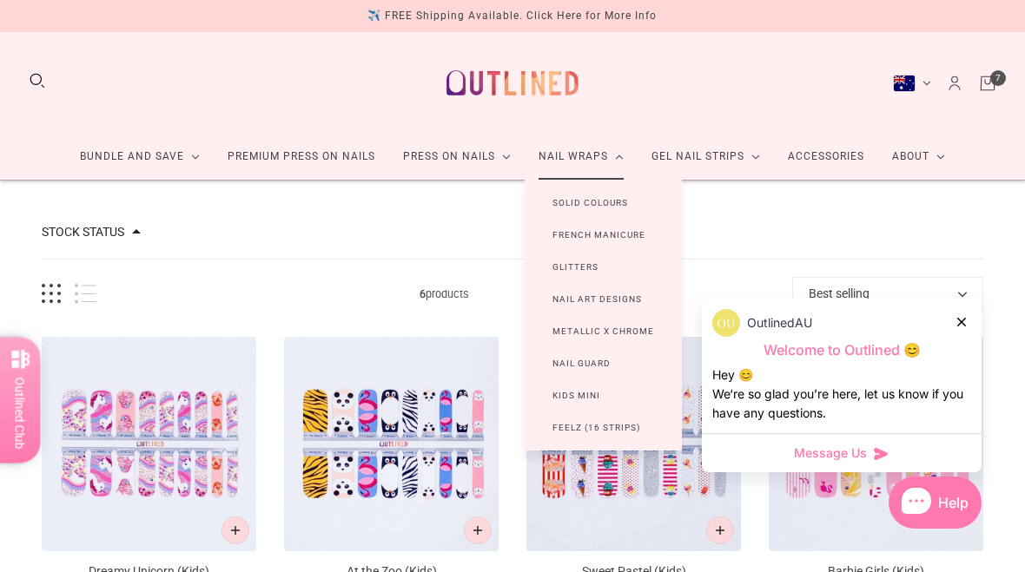
click at [626, 301] on link "Nail Art Designs" at bounding box center [597, 299] width 145 height 32
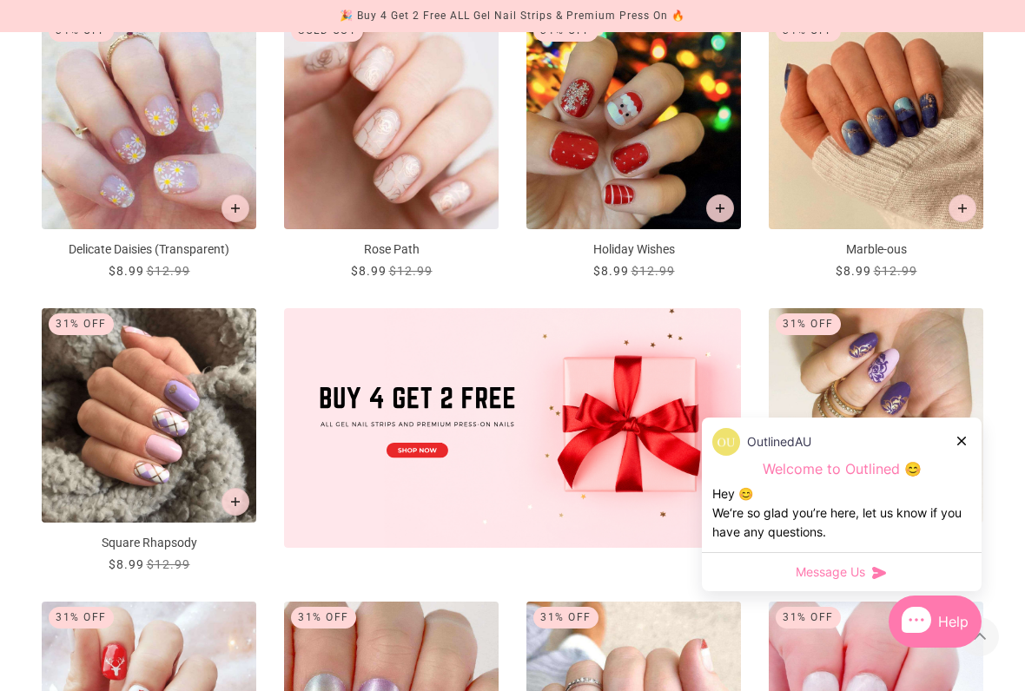
scroll to position [391, 0]
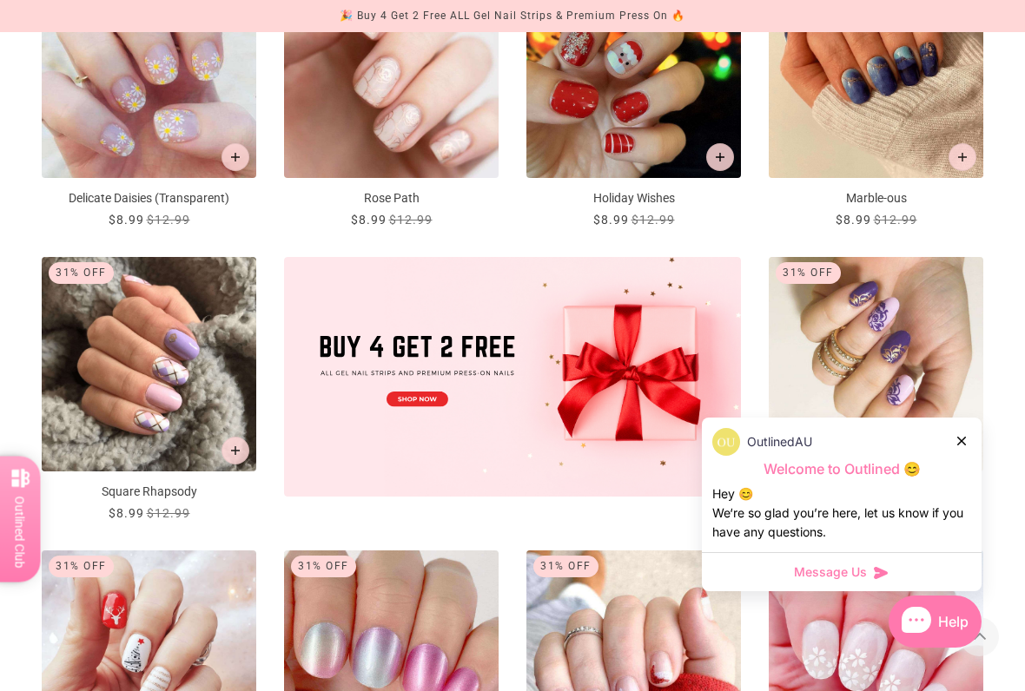
click at [962, 439] on icon at bounding box center [961, 441] width 9 height 9
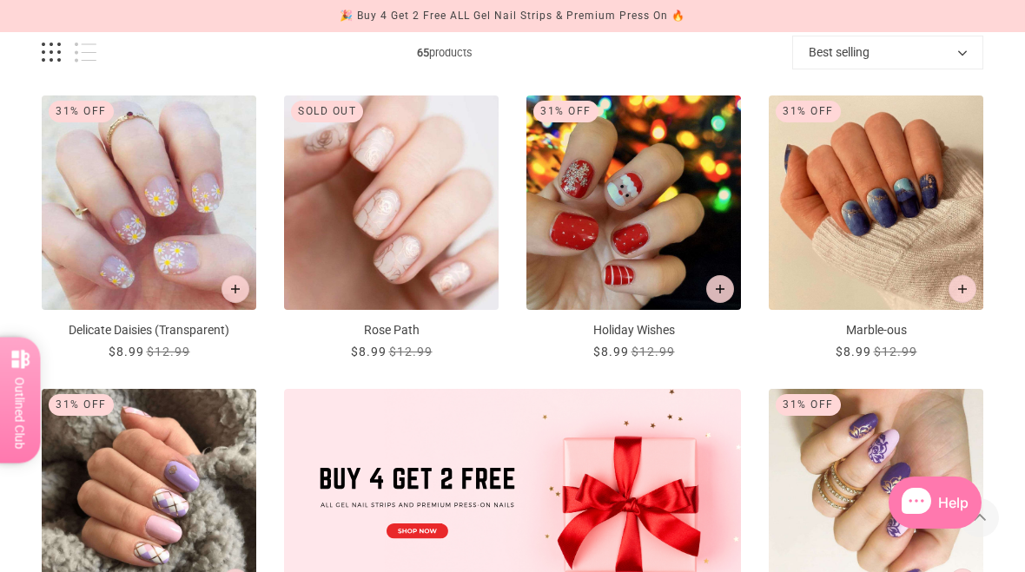
scroll to position [0, 0]
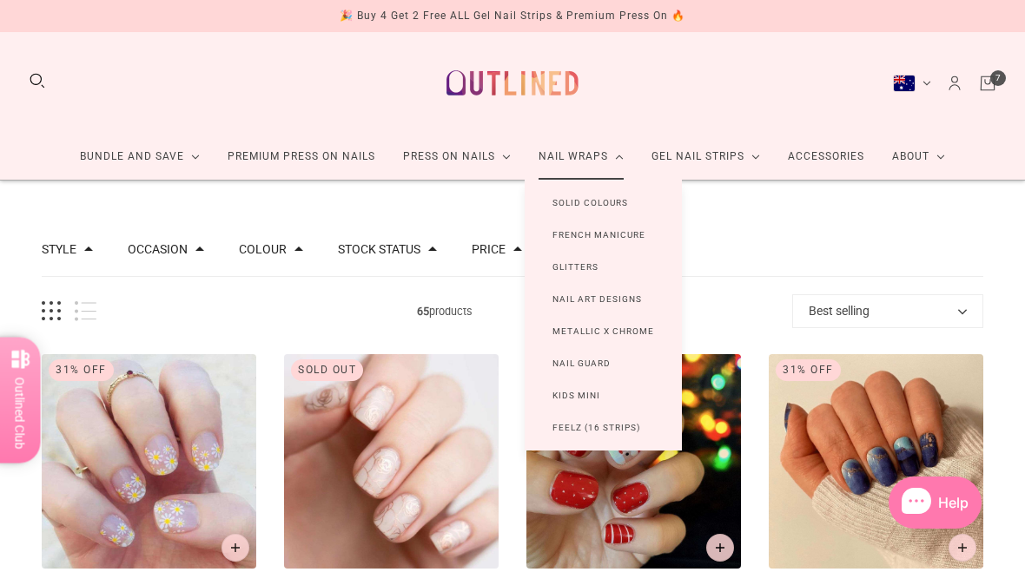
click at [625, 207] on link "Solid Colours" at bounding box center [590, 203] width 131 height 32
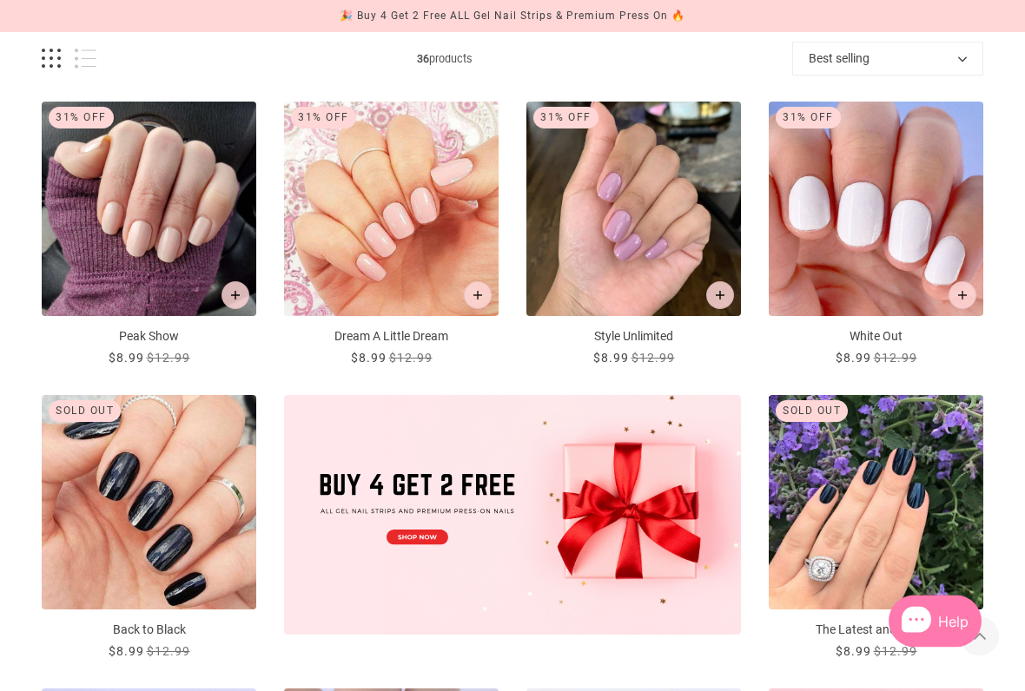
scroll to position [256, 0]
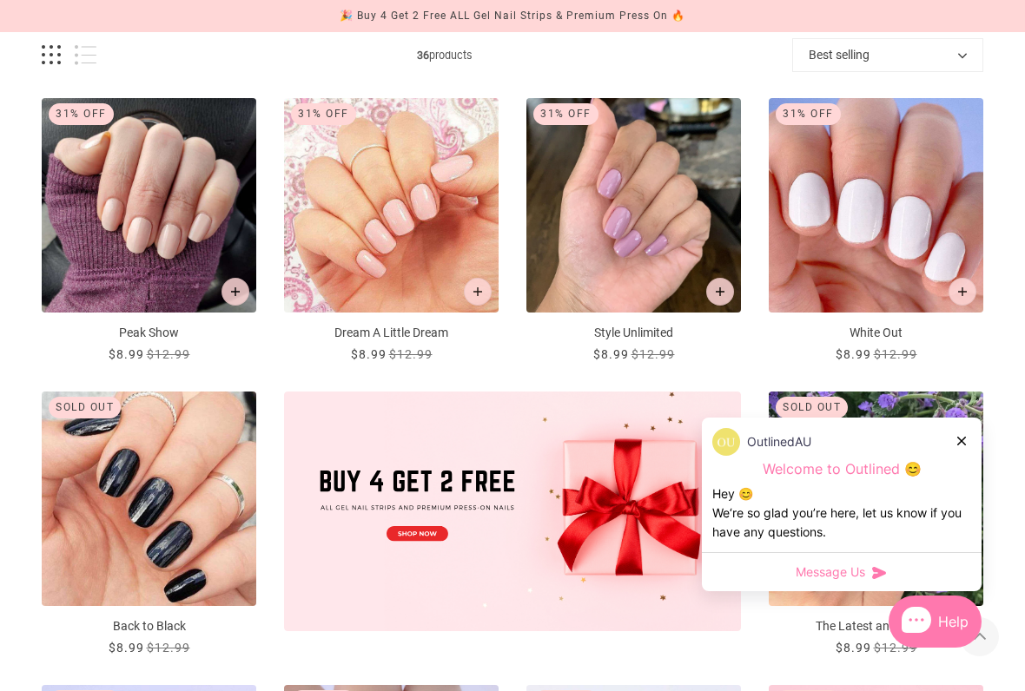
click at [965, 287] on button "Add to cart" at bounding box center [962, 292] width 28 height 28
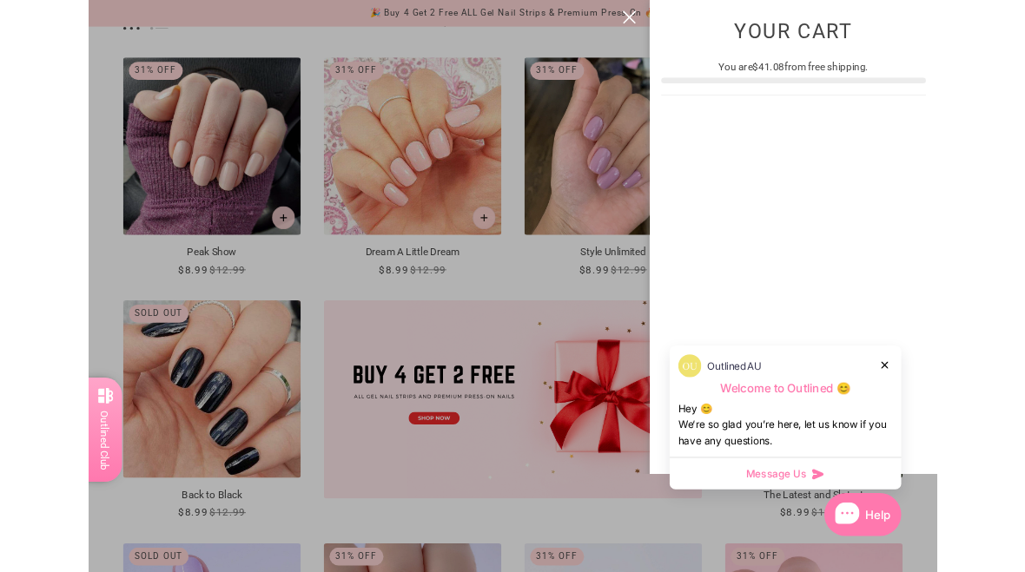
scroll to position [0, 0]
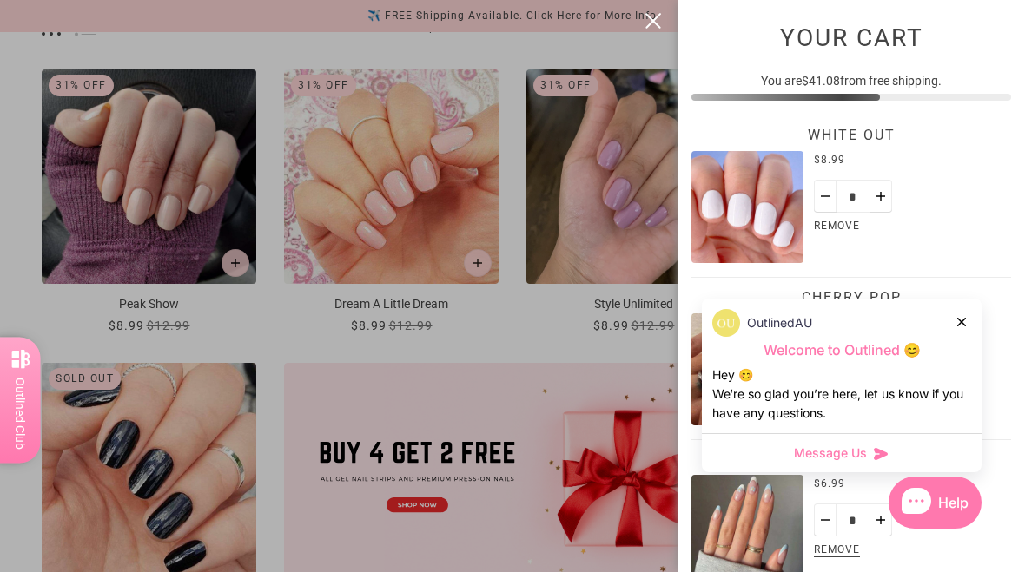
click at [656, 365] on div at bounding box center [512, 286] width 1025 height 572
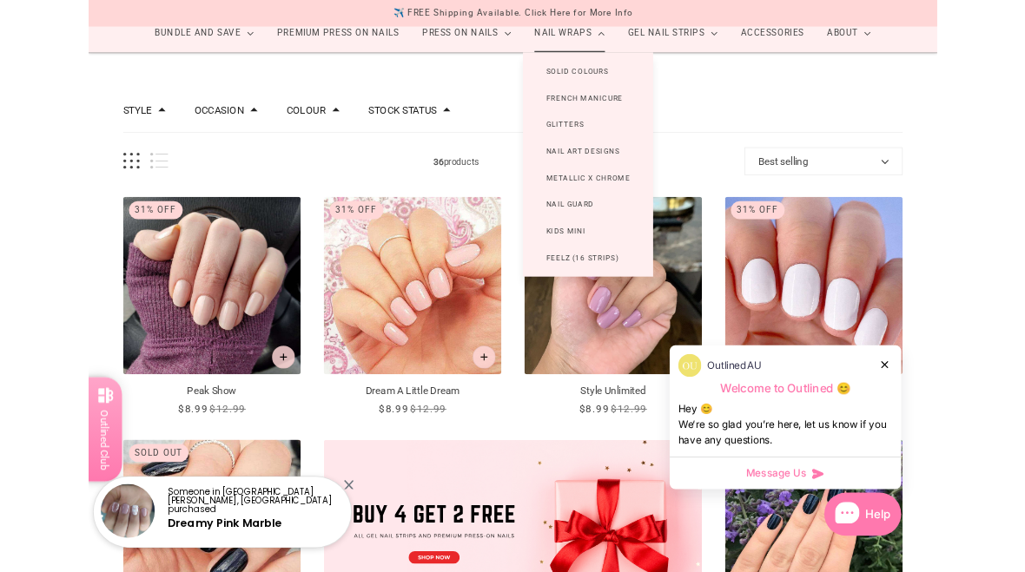
scroll to position [116, 0]
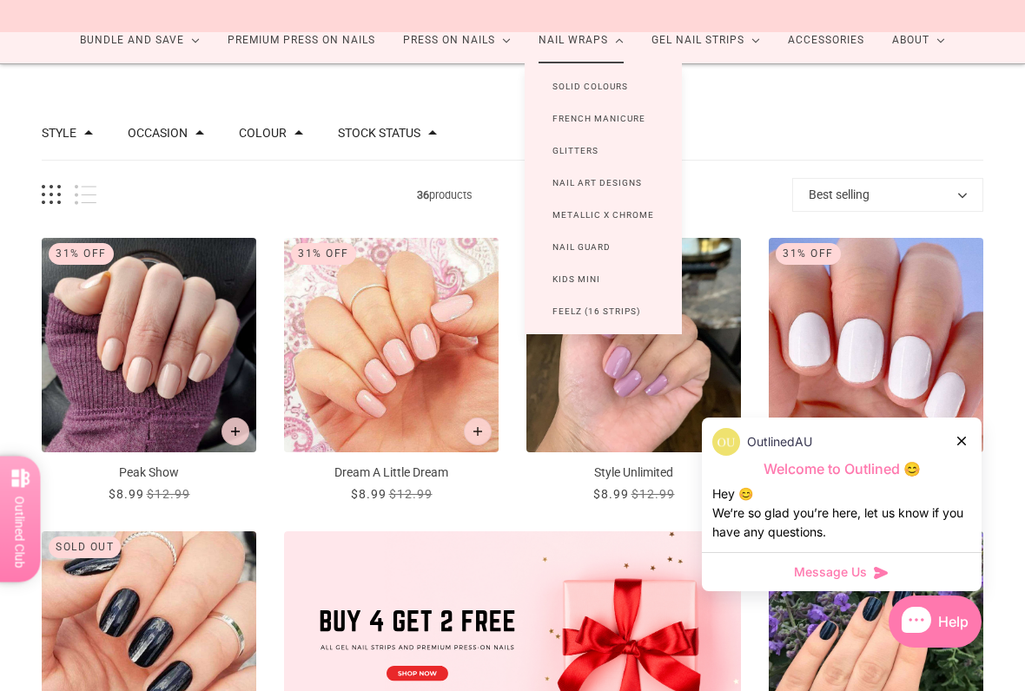
click at [633, 109] on link "French Manicure" at bounding box center [599, 118] width 149 height 32
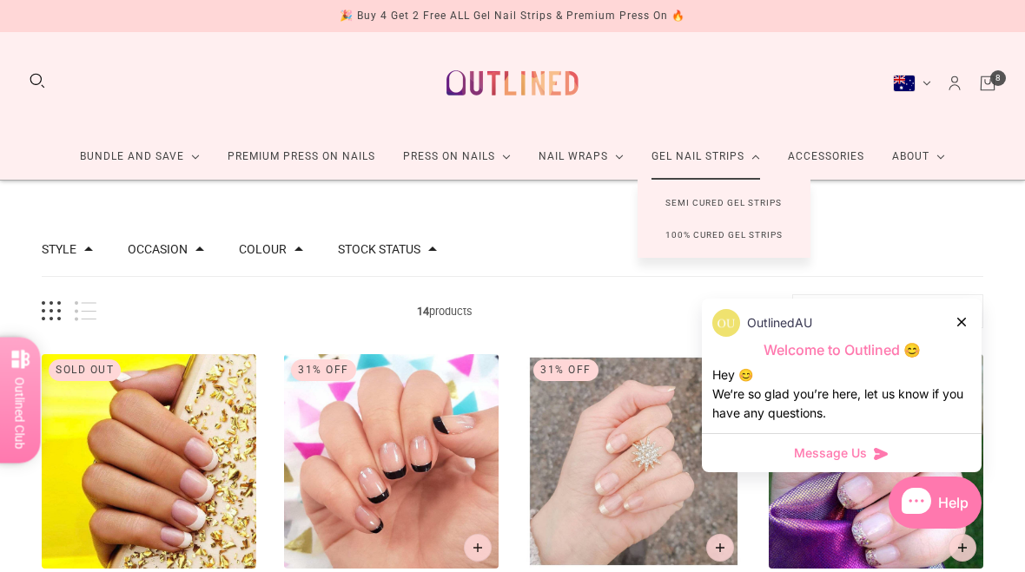
click at [675, 201] on link "Semi Cured Gel Strips" at bounding box center [724, 203] width 172 height 32
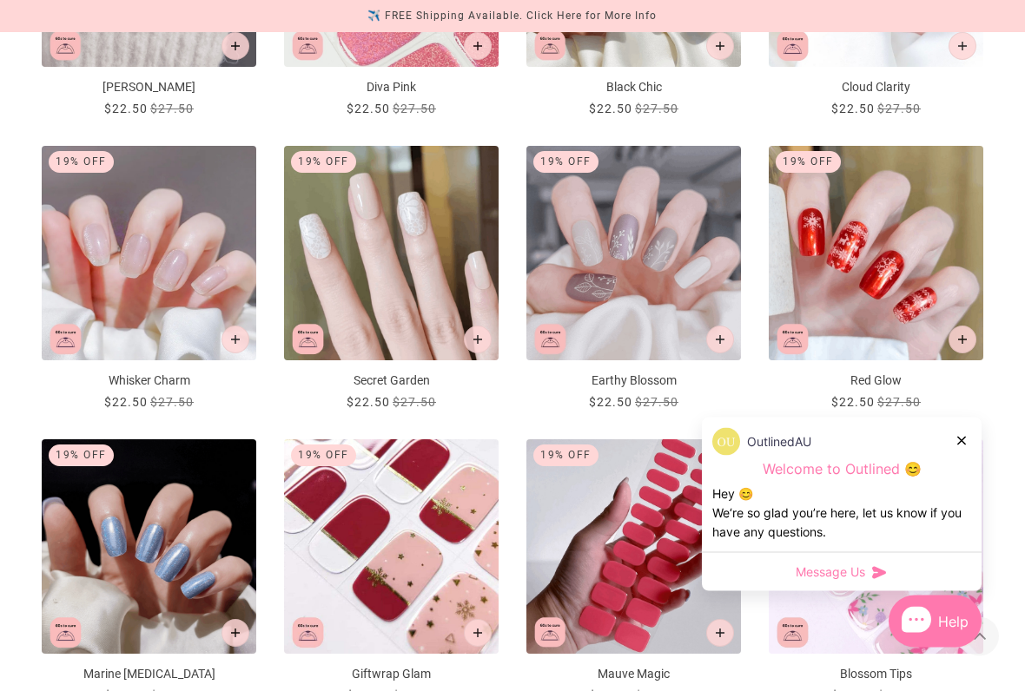
scroll to position [1746, 0]
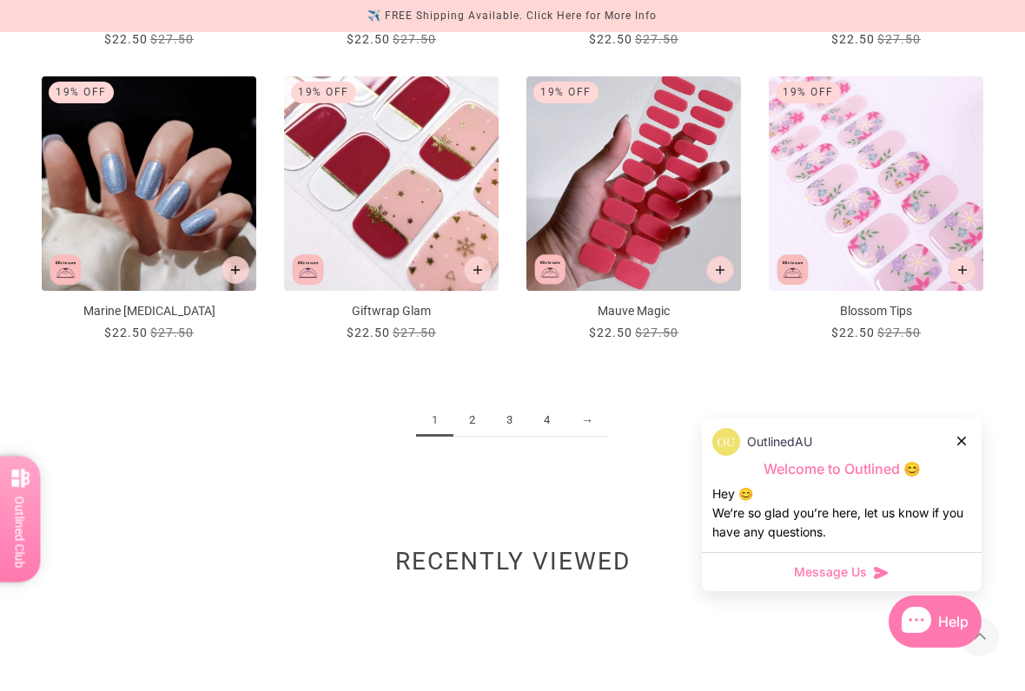
click at [491, 424] on link "3" at bounding box center [509, 421] width 37 height 32
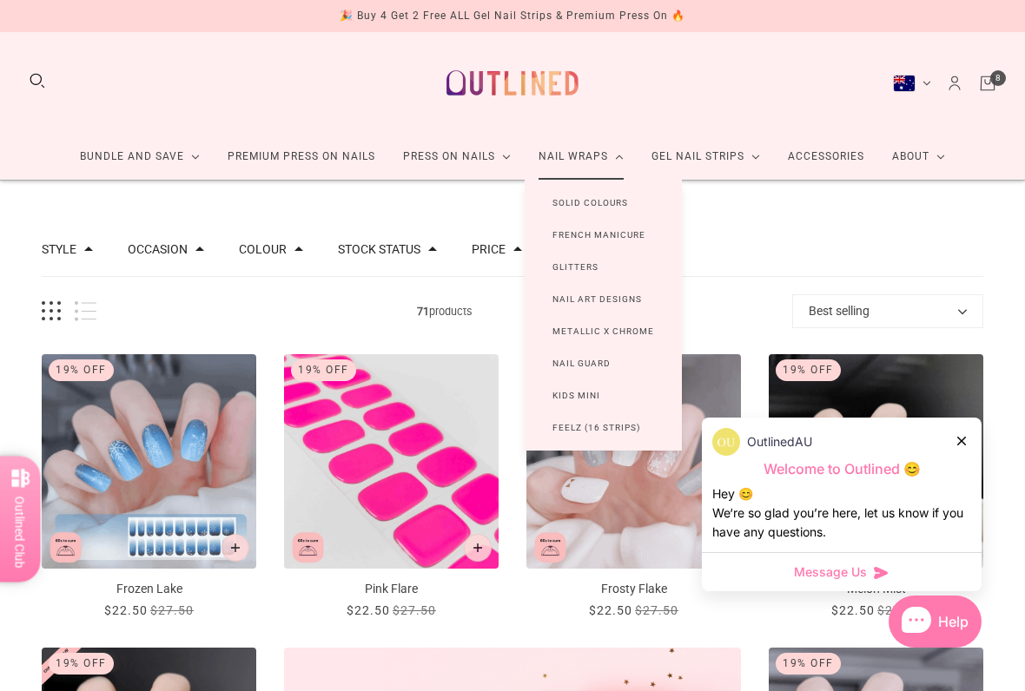
click at [606, 359] on link "Nail Guard" at bounding box center [582, 363] width 114 height 32
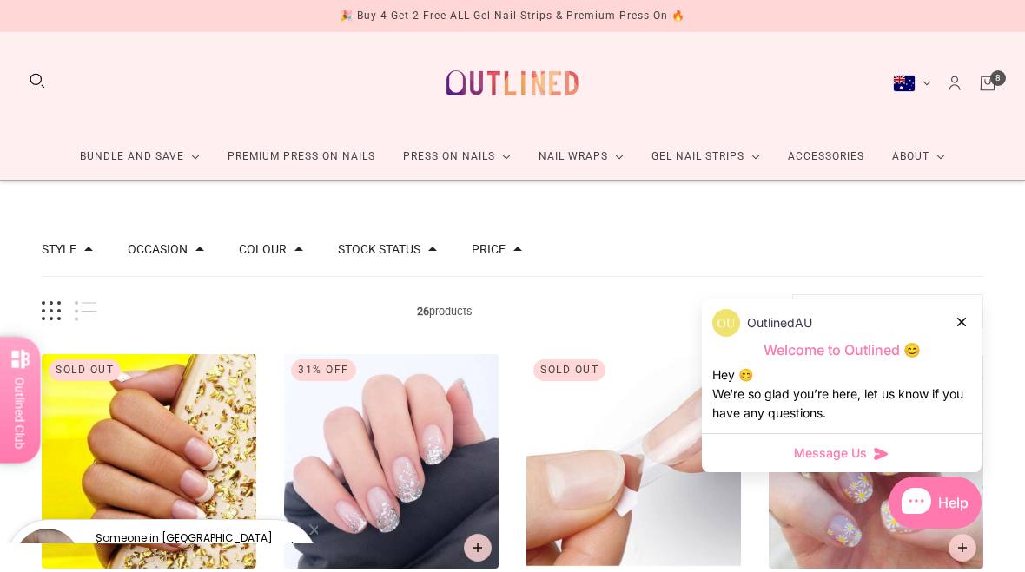
click at [355, 155] on link "Premium Press On Nails" at bounding box center [301, 157] width 175 height 46
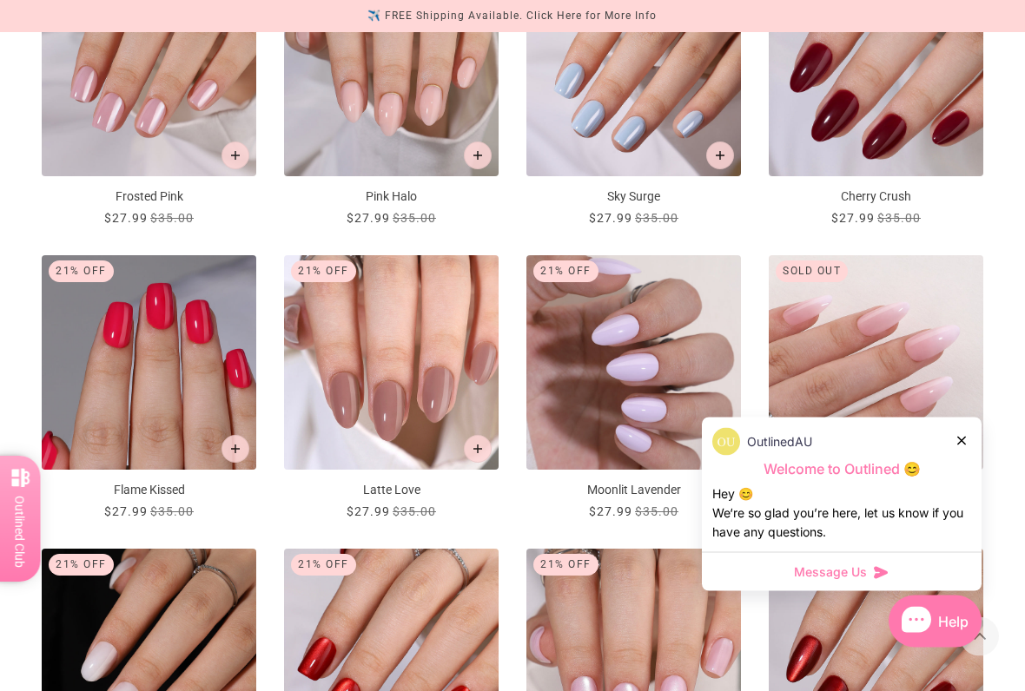
scroll to position [1276, 0]
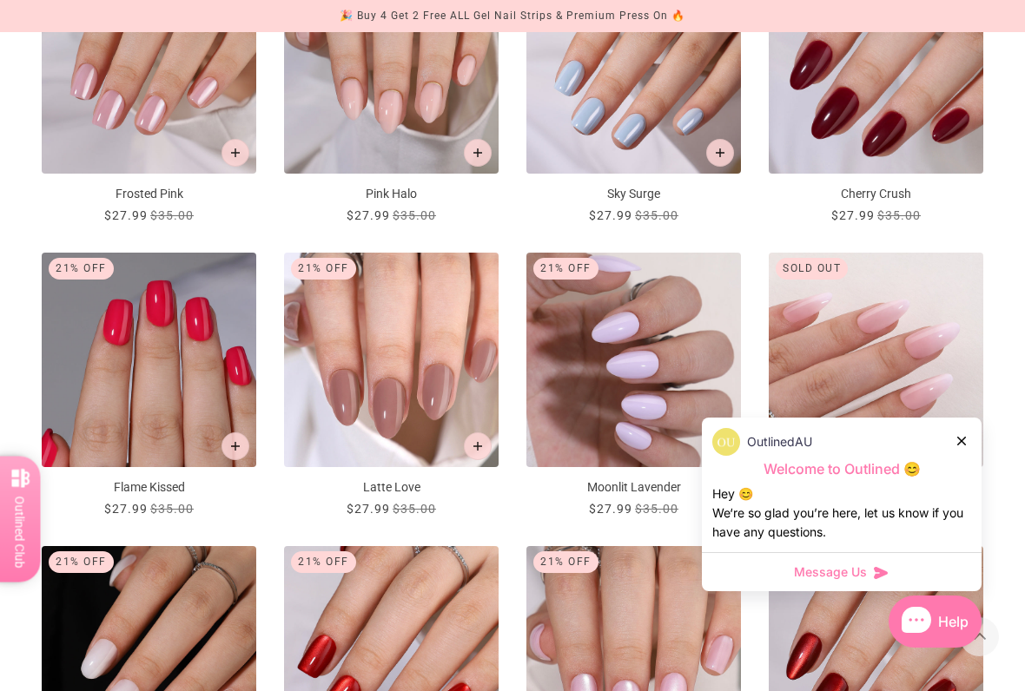
click at [487, 152] on button "Add to cart" at bounding box center [478, 153] width 28 height 28
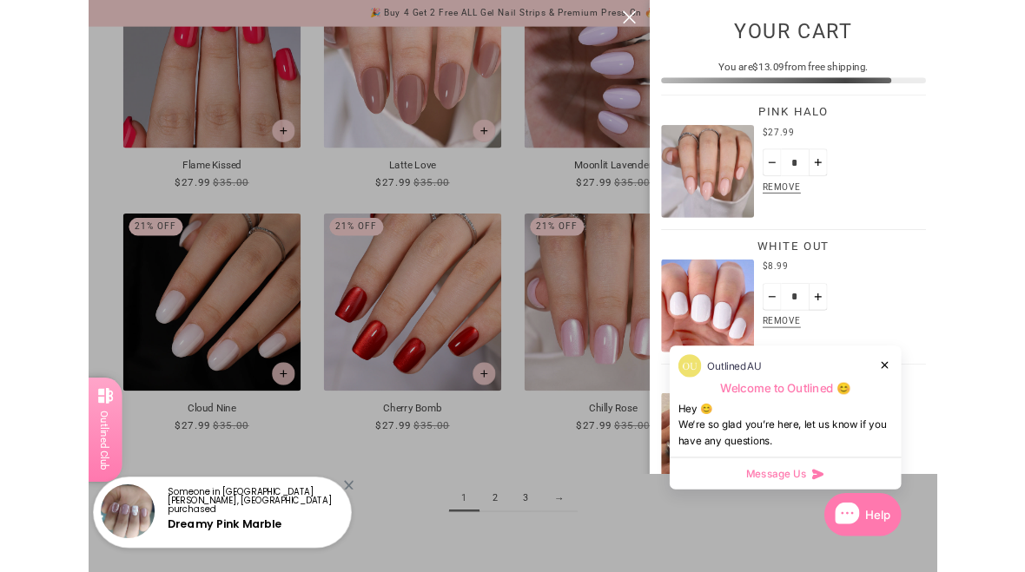
scroll to position [0, 0]
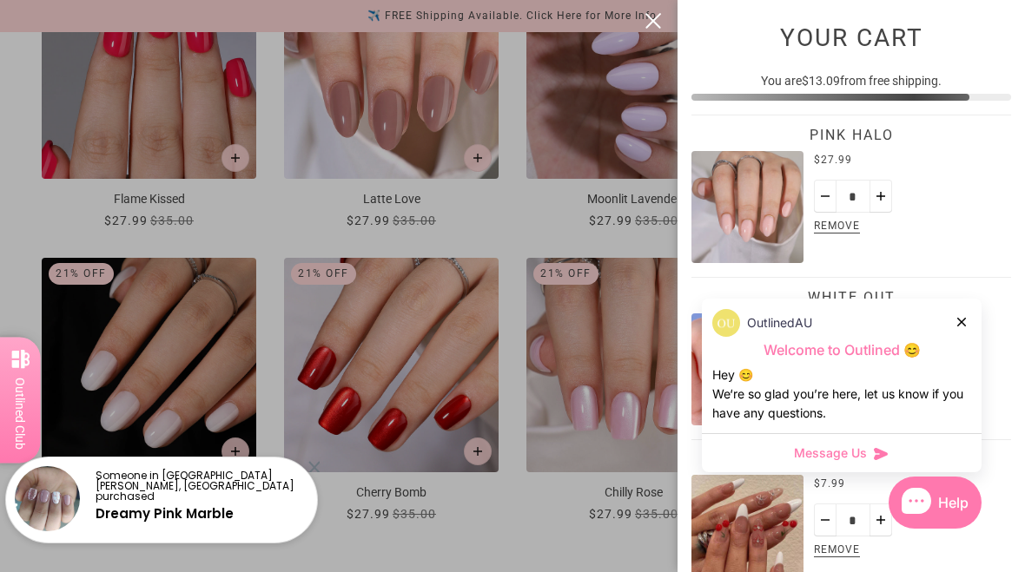
click at [493, 279] on div at bounding box center [512, 286] width 1025 height 572
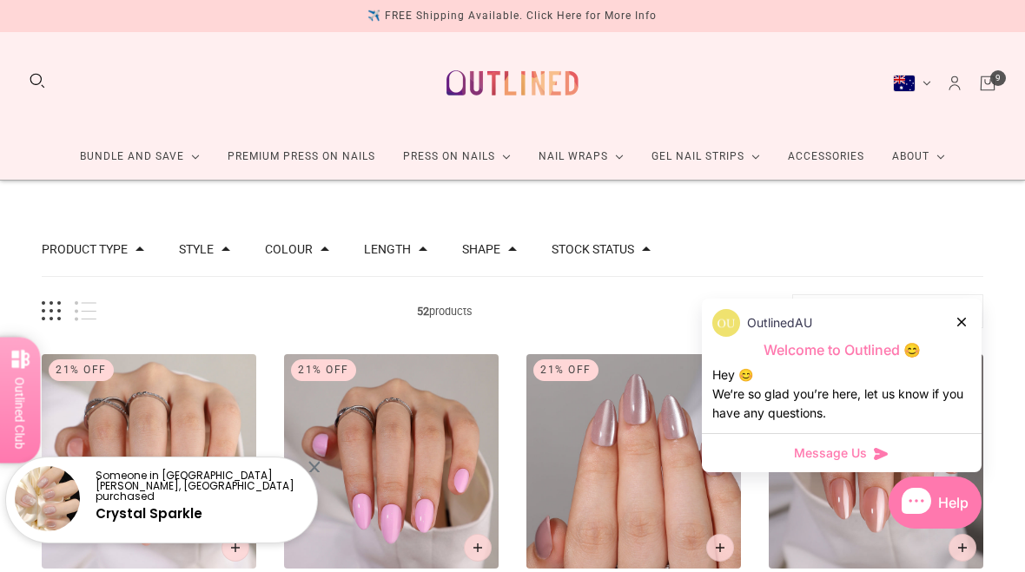
click at [849, 151] on link "Accessories" at bounding box center [826, 157] width 104 height 46
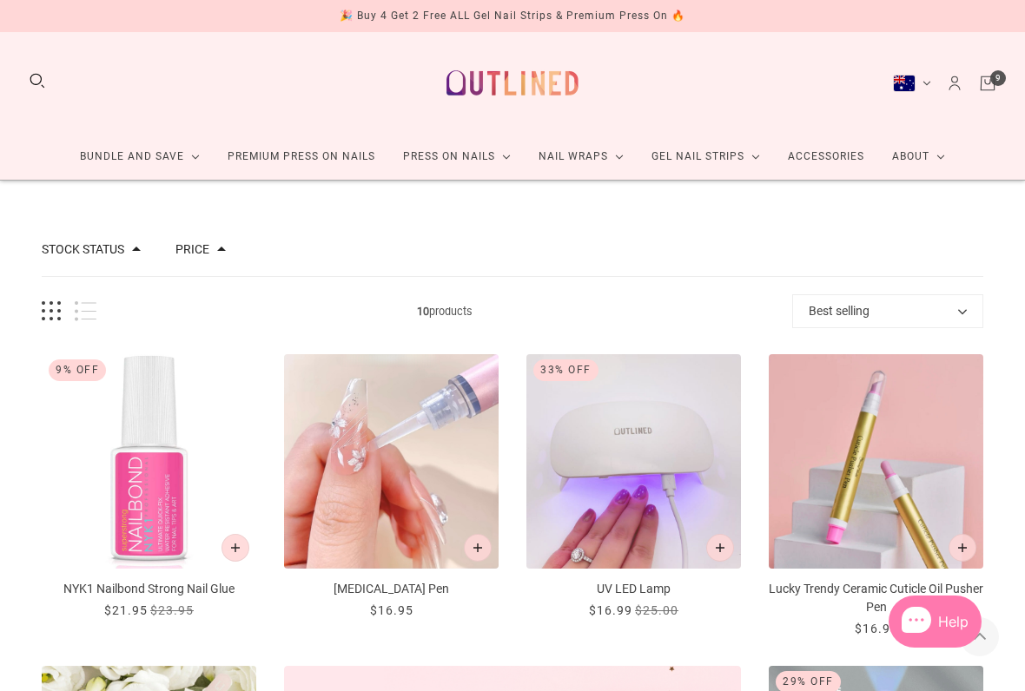
scroll to position [261, 0]
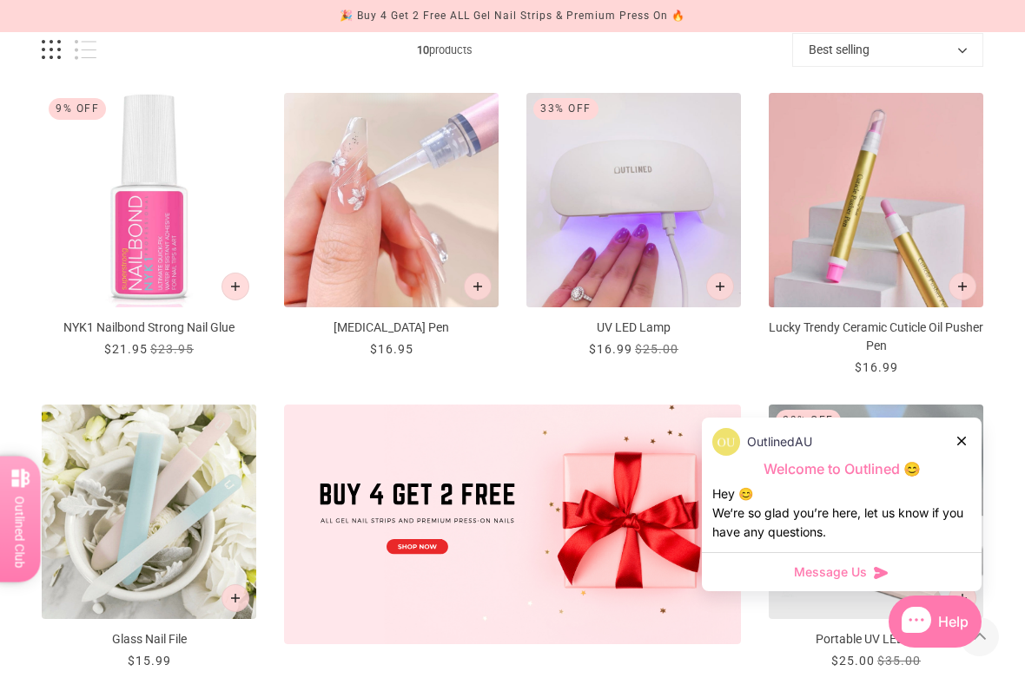
click at [477, 282] on icon "Add to cart" at bounding box center [477, 286] width 9 height 9
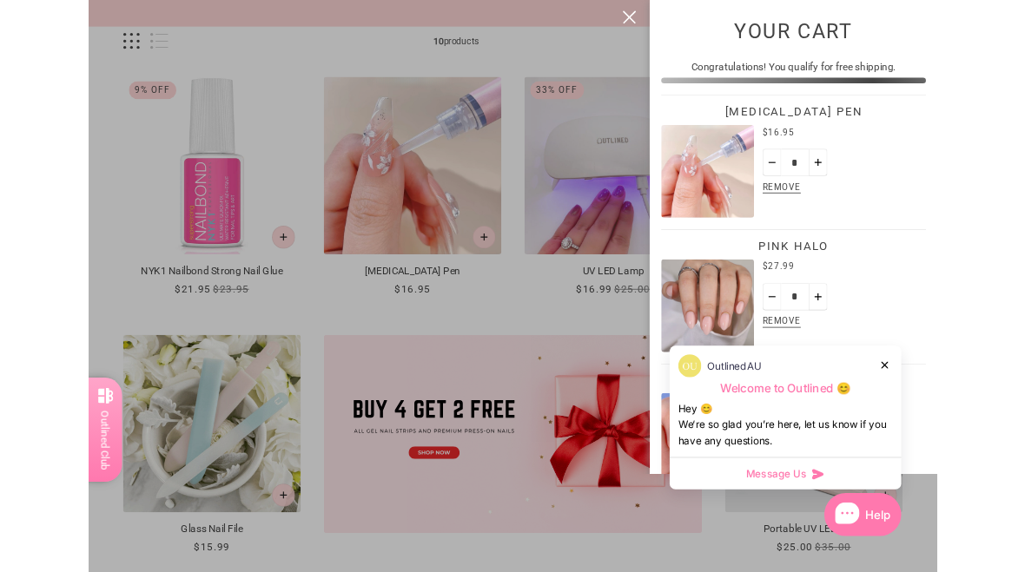
scroll to position [0, 0]
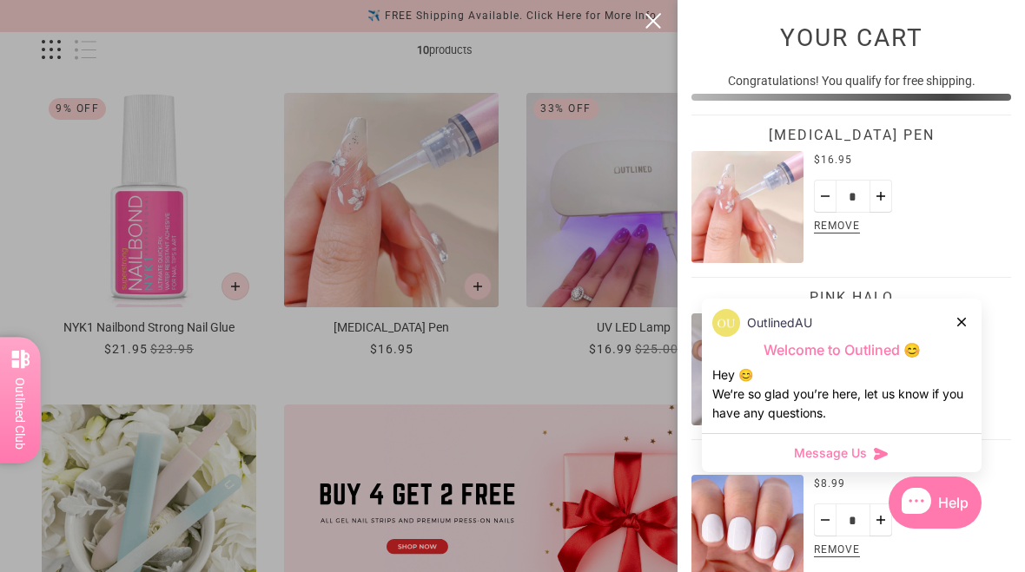
click at [663, 28] on button "close" at bounding box center [653, 20] width 21 height 21
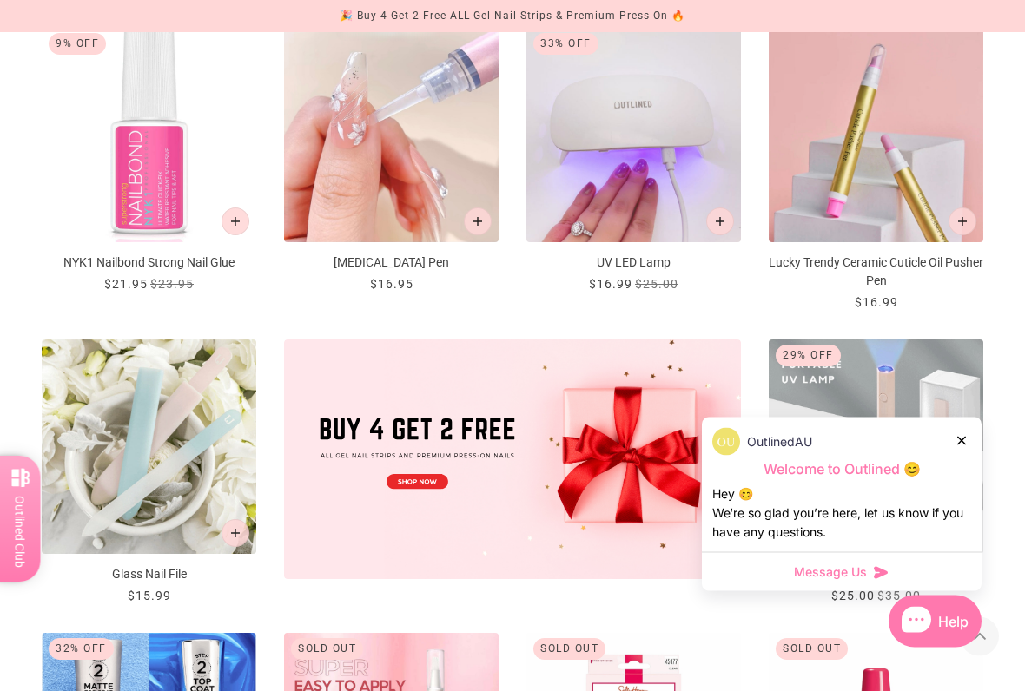
scroll to position [327, 0]
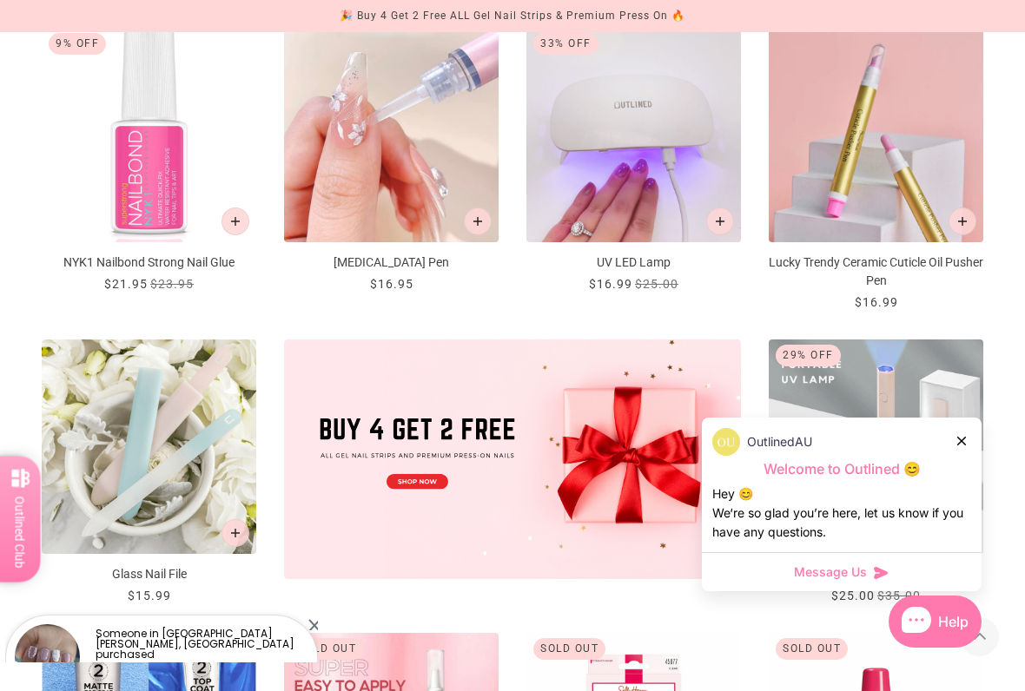
click at [964, 229] on button "Add to cart" at bounding box center [962, 222] width 28 height 28
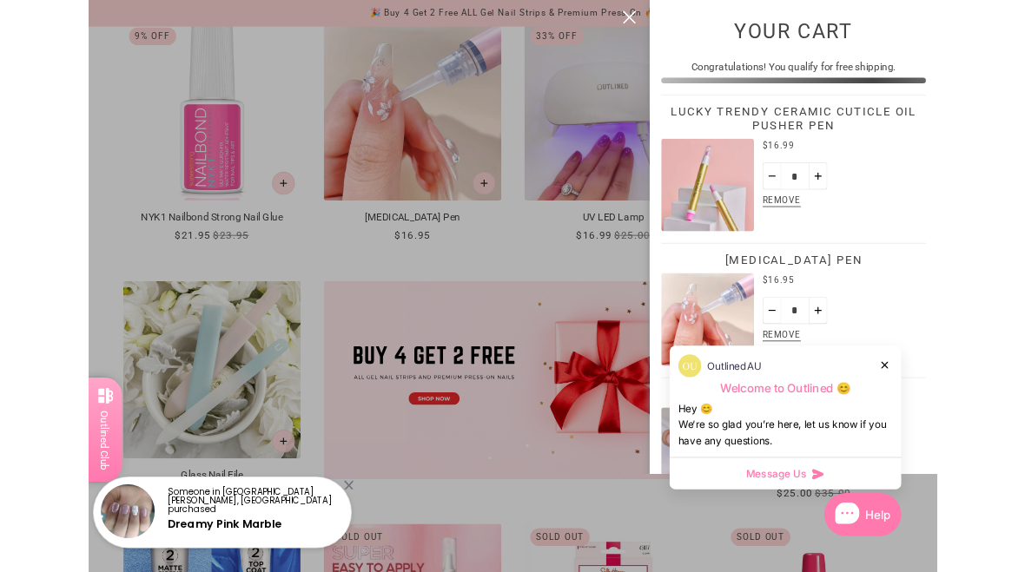
scroll to position [0, 0]
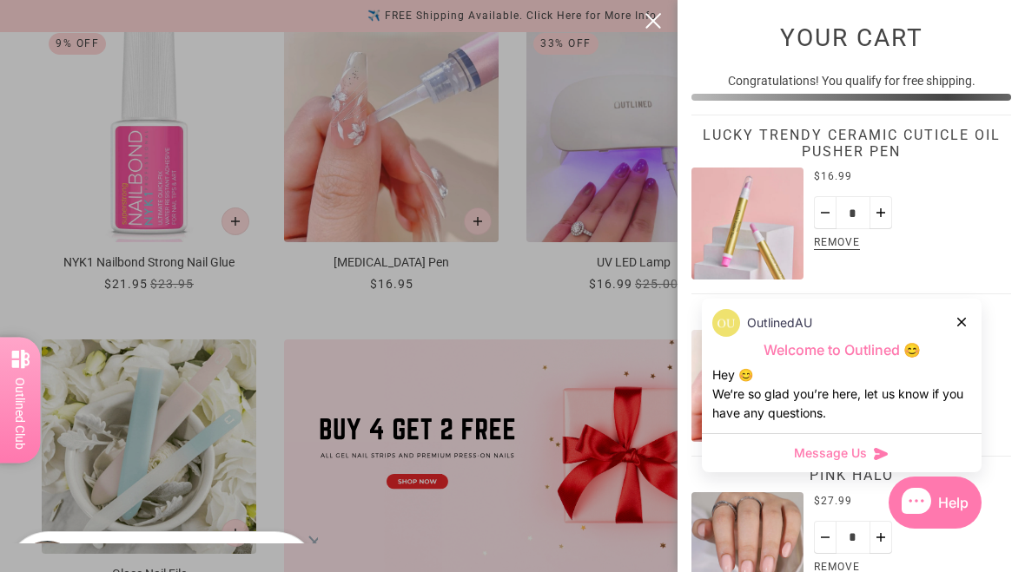
click at [654, 1] on div at bounding box center [512, 286] width 1025 height 572
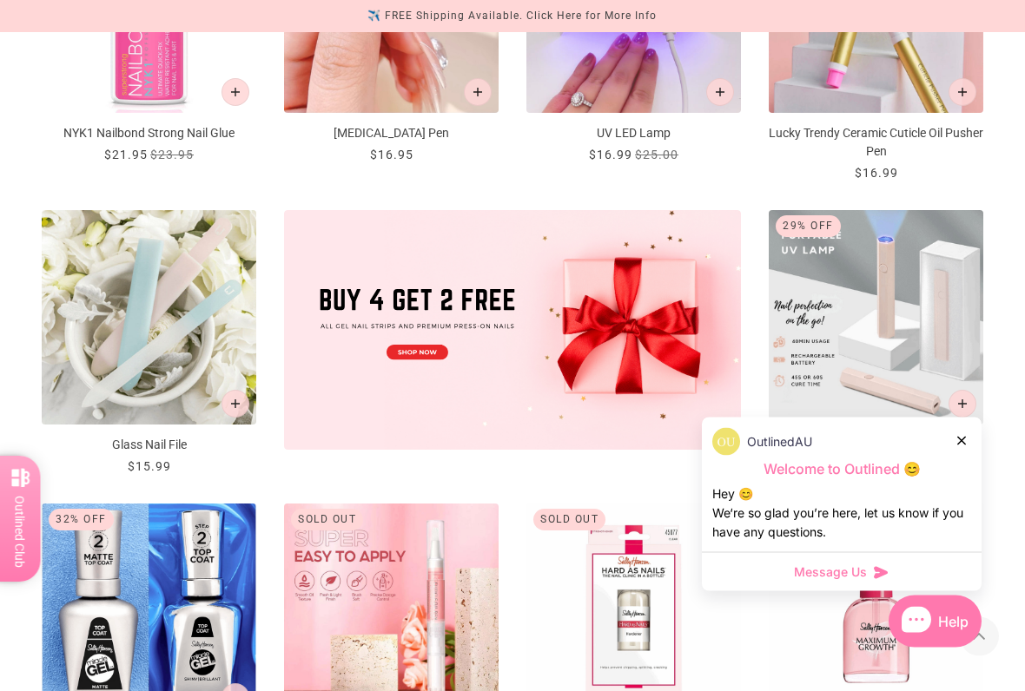
scroll to position [456, 0]
click at [228, 86] on button "Add to cart" at bounding box center [235, 92] width 28 height 28
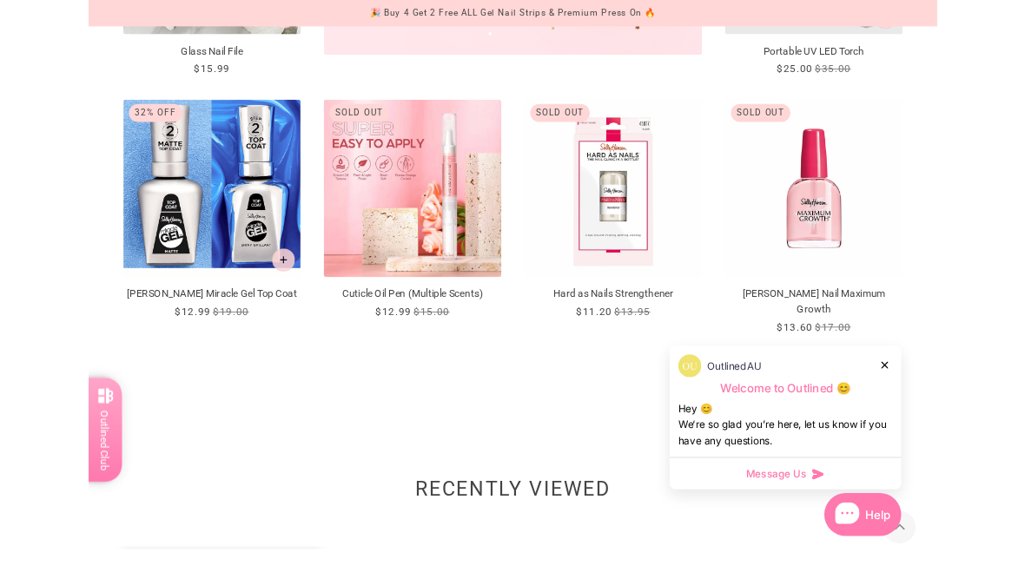
scroll to position [0, 0]
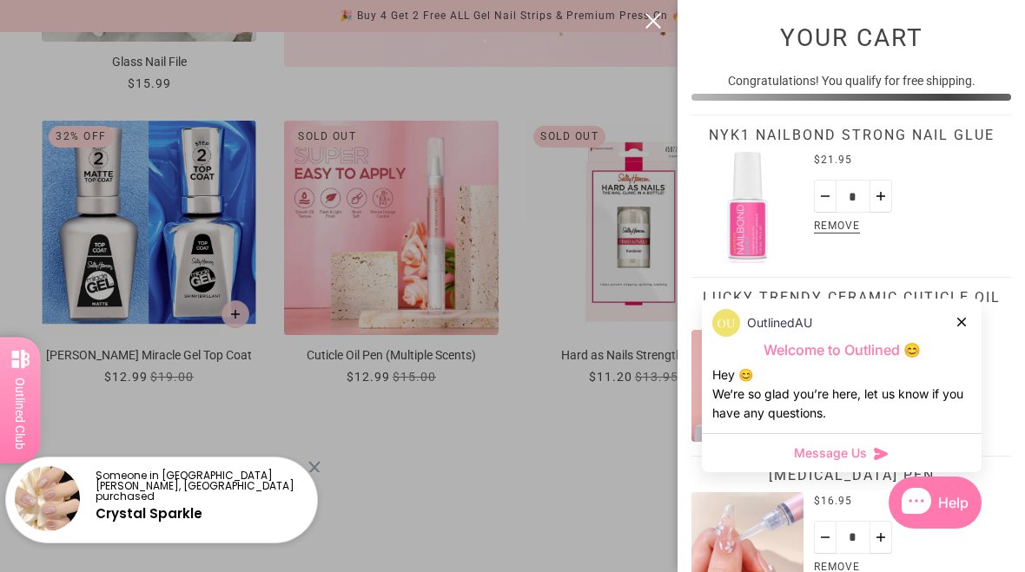
click at [641, 26] on div at bounding box center [512, 286] width 1025 height 572
